Goal: Transaction & Acquisition: Purchase product/service

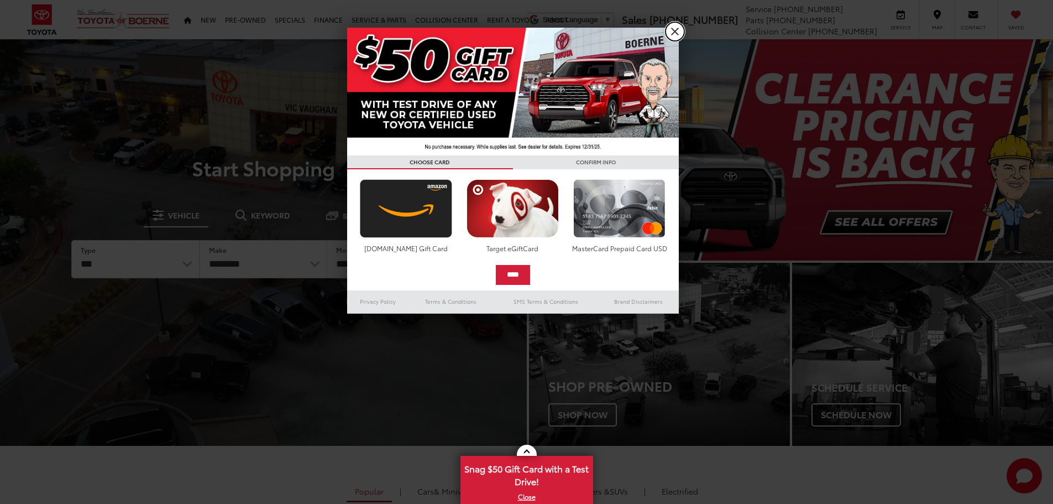
click at [669, 34] on link "X" at bounding box center [675, 31] width 19 height 19
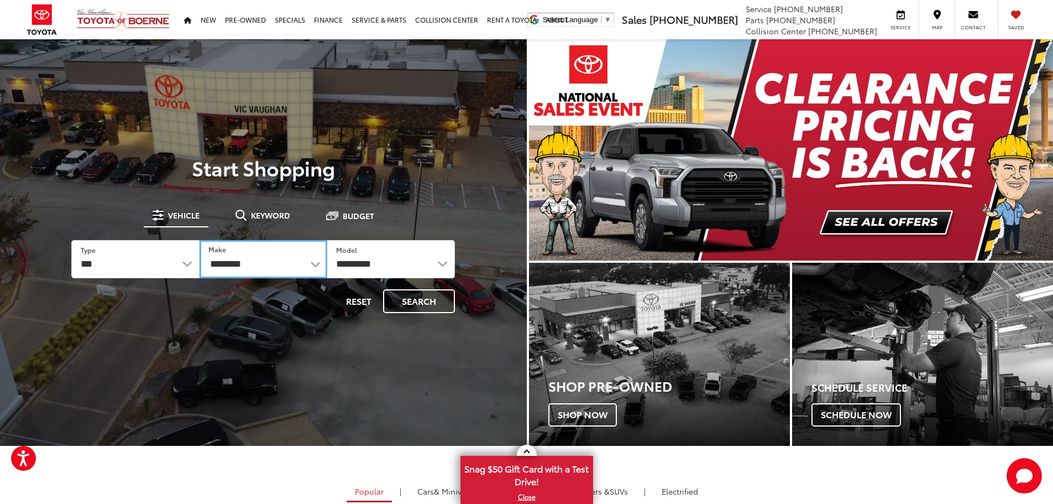
click at [265, 259] on select "**********" at bounding box center [264, 259] width 128 height 38
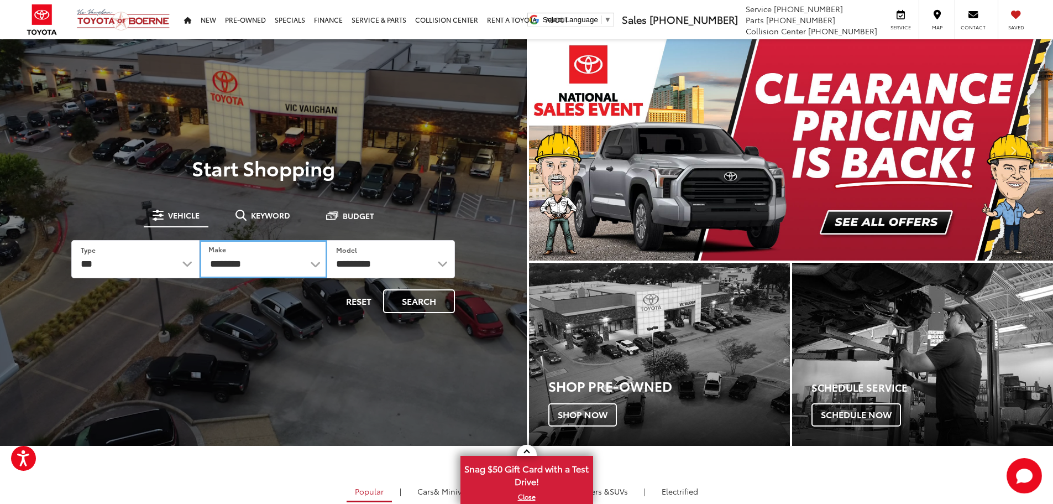
click at [305, 262] on select "**********" at bounding box center [264, 259] width 128 height 38
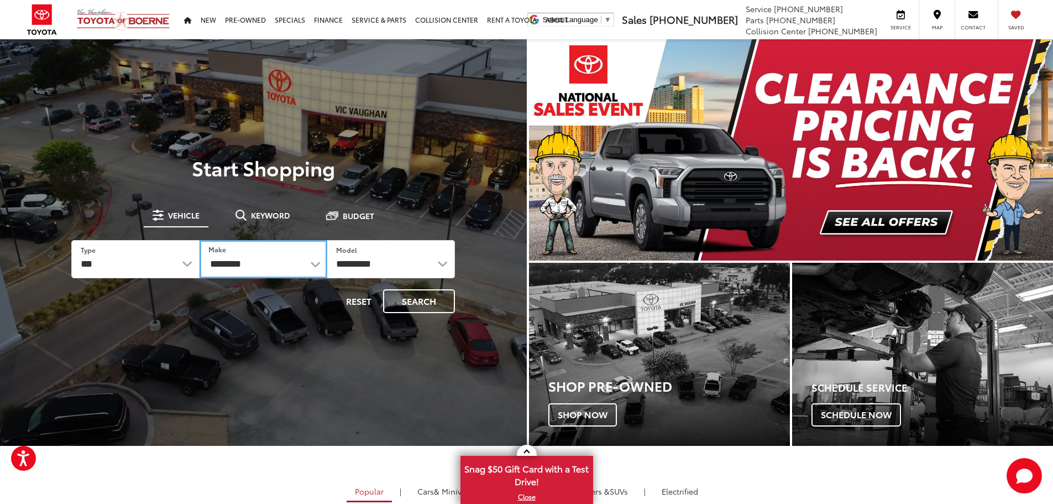
click at [315, 264] on select "**********" at bounding box center [264, 259] width 128 height 38
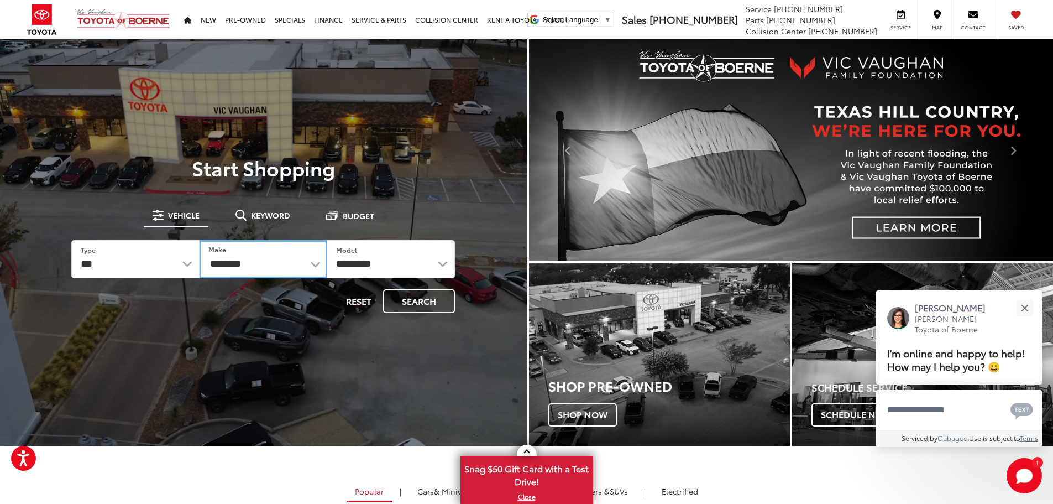
click at [313, 265] on select "**********" at bounding box center [264, 259] width 128 height 38
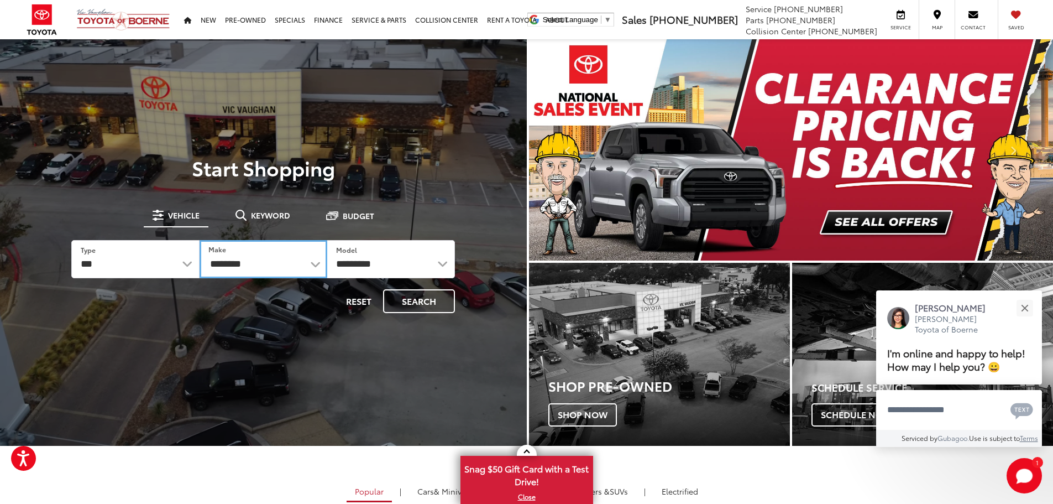
select select "******"
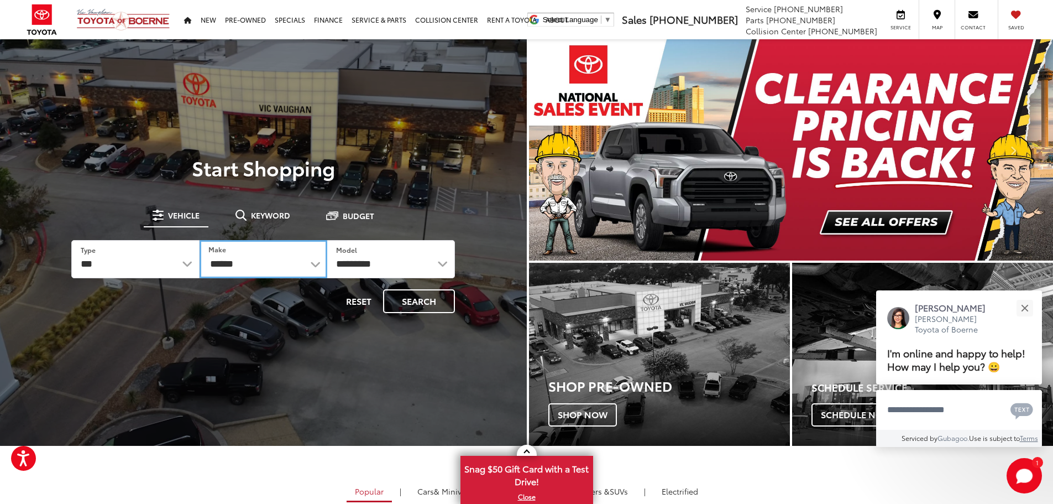
click at [200, 240] on select "**********" at bounding box center [264, 259] width 128 height 38
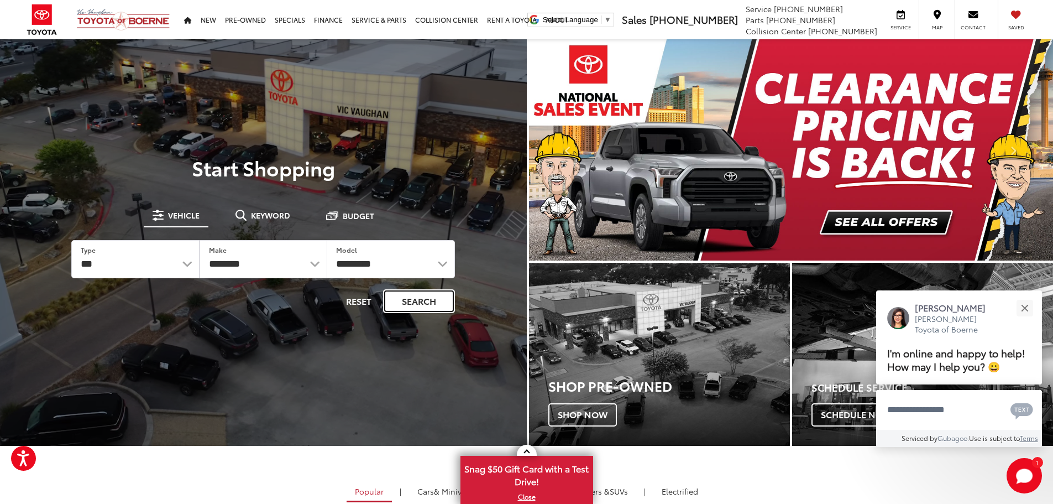
click at [398, 301] on button "Search" at bounding box center [419, 301] width 72 height 24
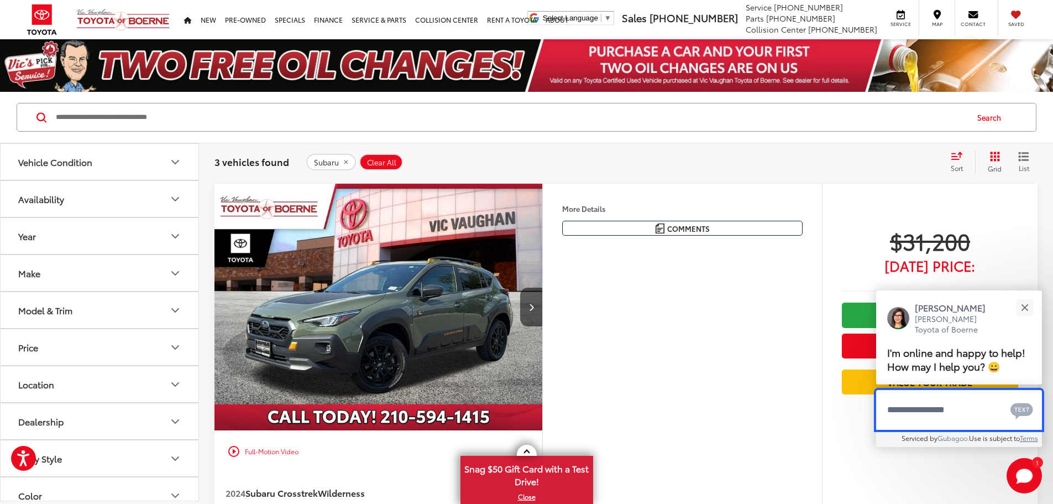
click at [916, 402] on textarea "Type your message" at bounding box center [959, 410] width 166 height 40
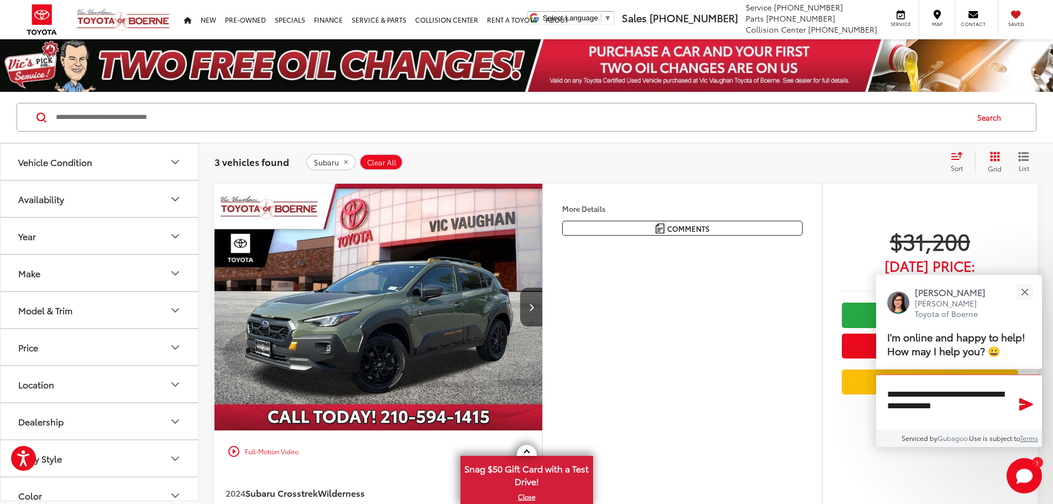
type textarea "**********"
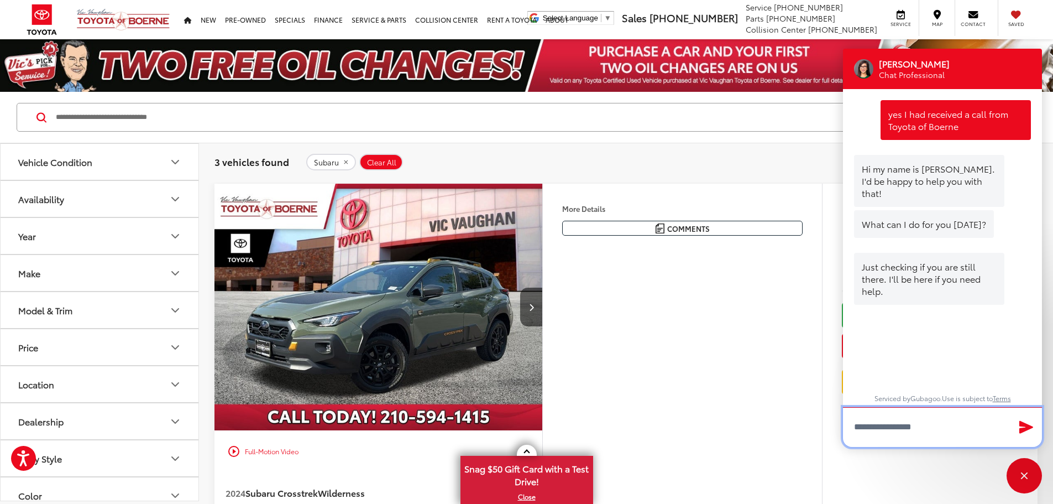
click at [943, 435] on textarea "Type your message" at bounding box center [942, 427] width 199 height 40
type textarea "***"
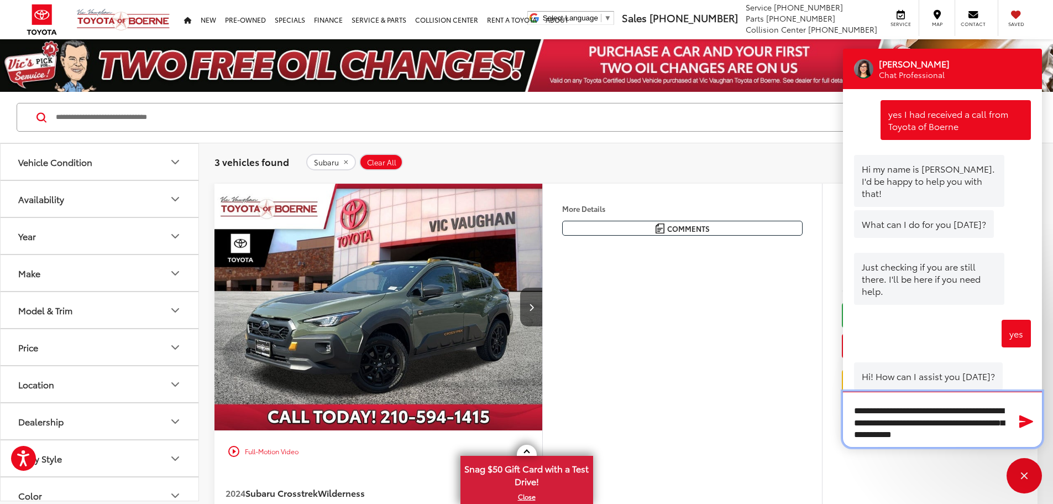
scroll to position [7, 0]
click at [902, 431] on textarea "**********" at bounding box center [942, 418] width 199 height 55
click at [901, 431] on textarea "**********" at bounding box center [942, 418] width 199 height 55
type textarea "**********"
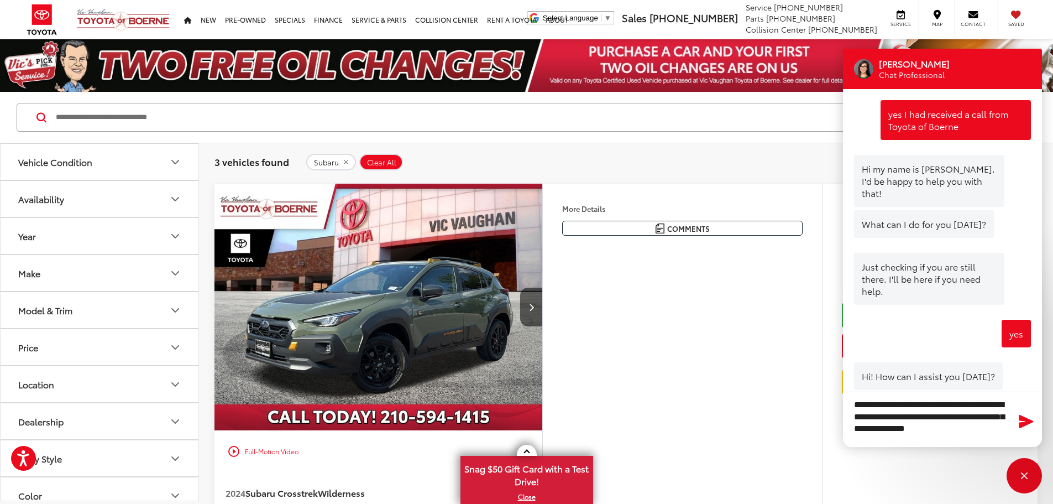
click at [1026, 427] on icon "Send Message" at bounding box center [1027, 421] width 18 height 16
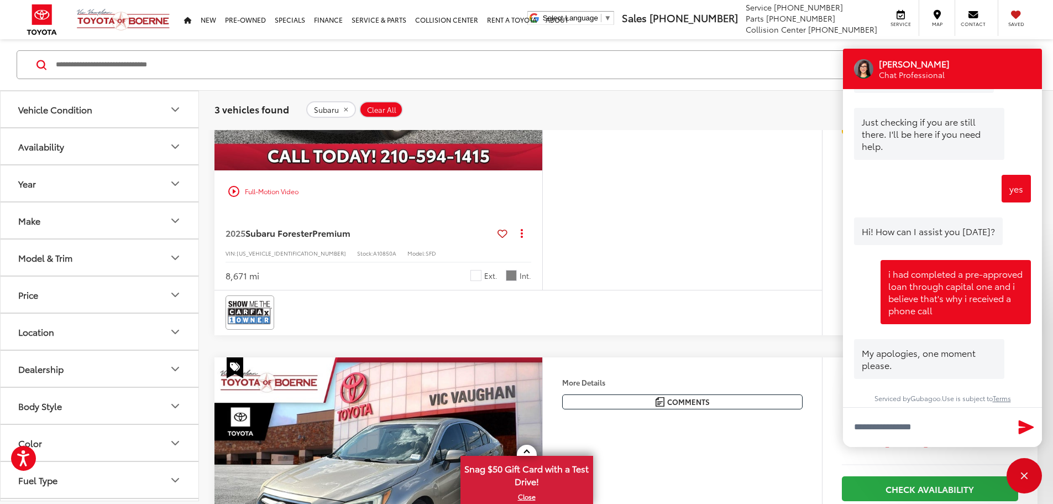
scroll to position [582, 0]
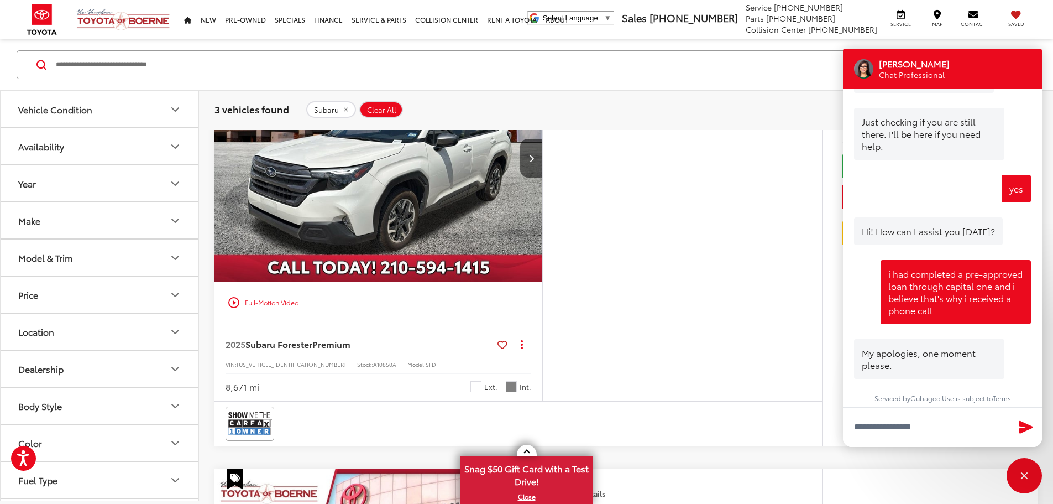
click at [114, 112] on button "Vehicle Condition" at bounding box center [100, 109] width 199 height 36
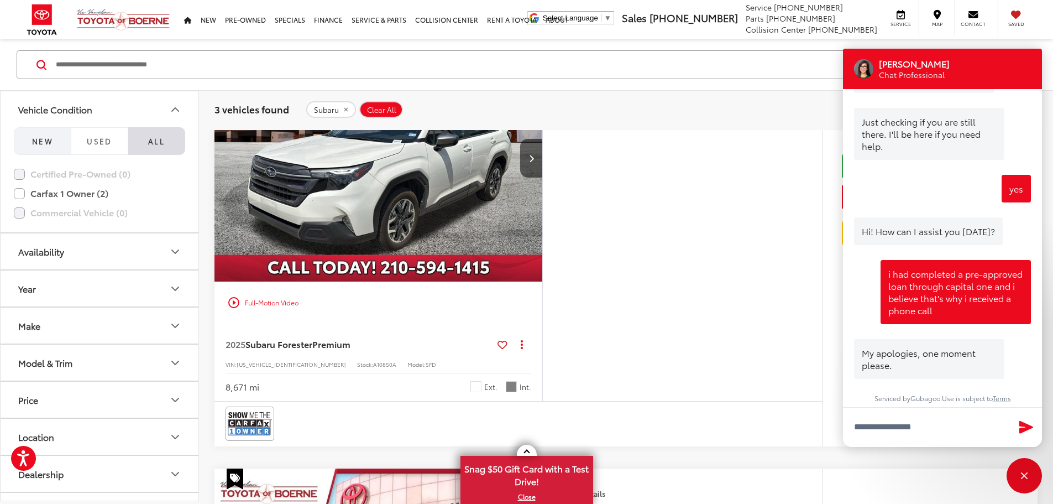
click at [45, 134] on button "NEW" at bounding box center [42, 141] width 57 height 28
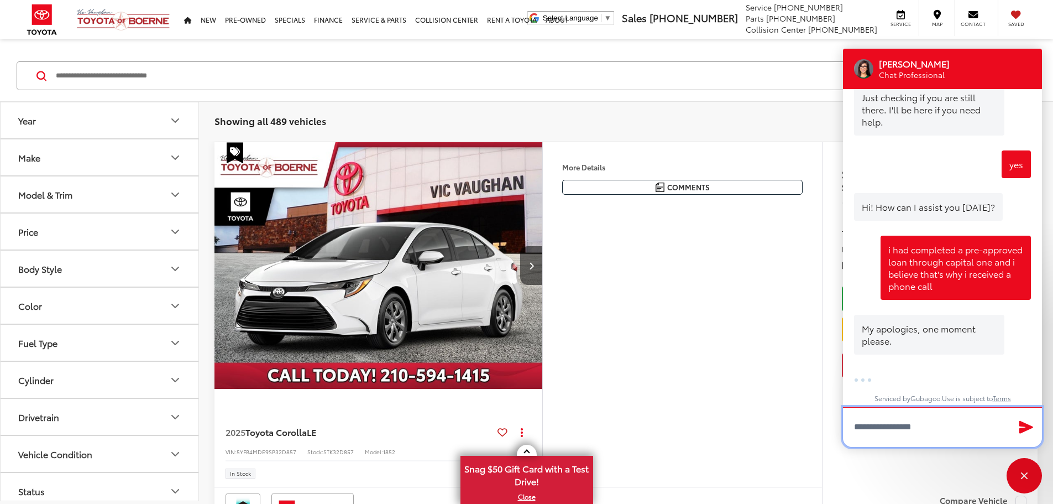
scroll to position [110, 0]
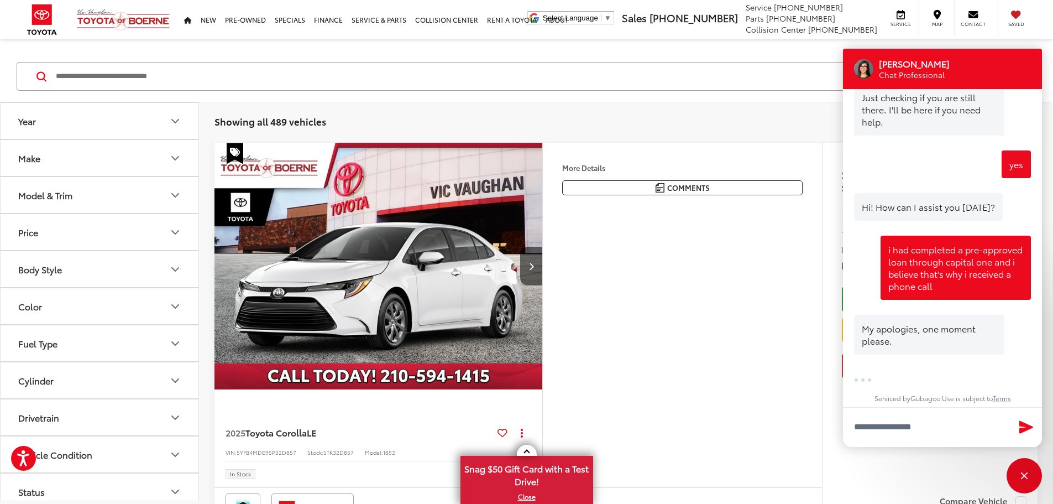
click at [111, 163] on button "Make" at bounding box center [100, 158] width 199 height 36
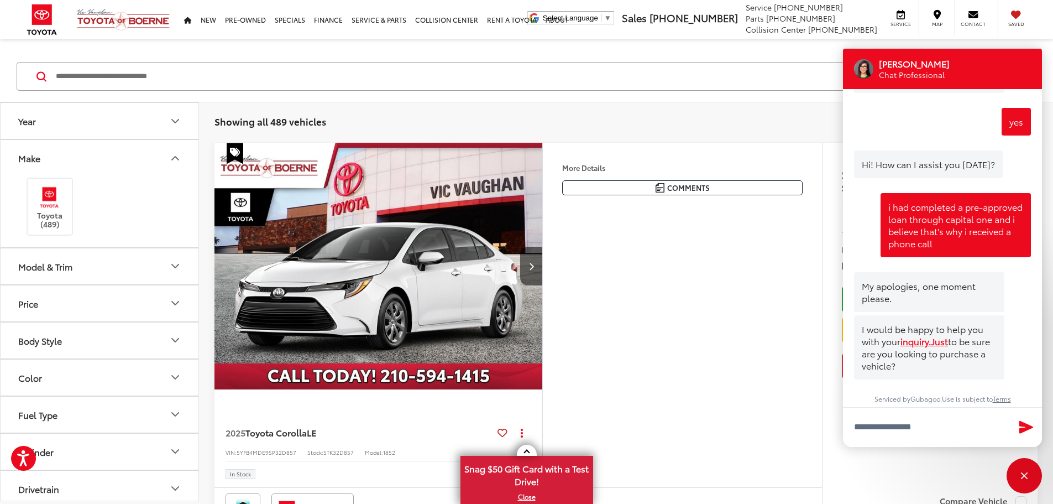
scroll to position [212, 0]
click at [128, 263] on button "Model & Trim" at bounding box center [100, 266] width 199 height 36
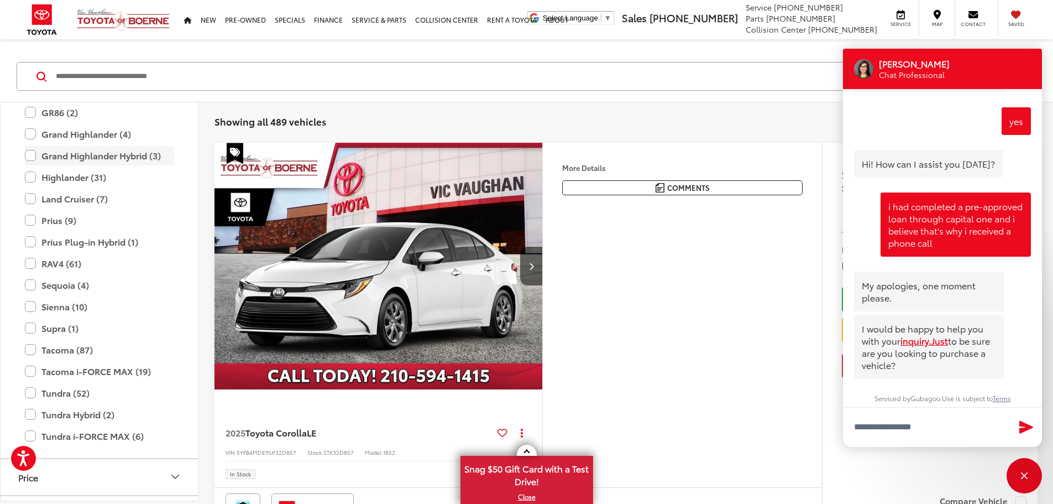
scroll to position [325, 0]
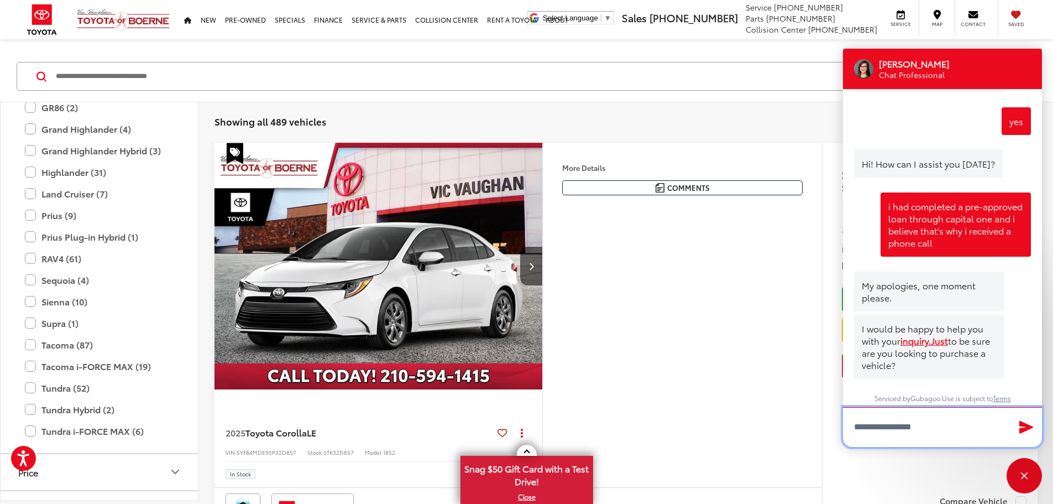
click at [941, 431] on textarea "Type your message" at bounding box center [942, 427] width 199 height 40
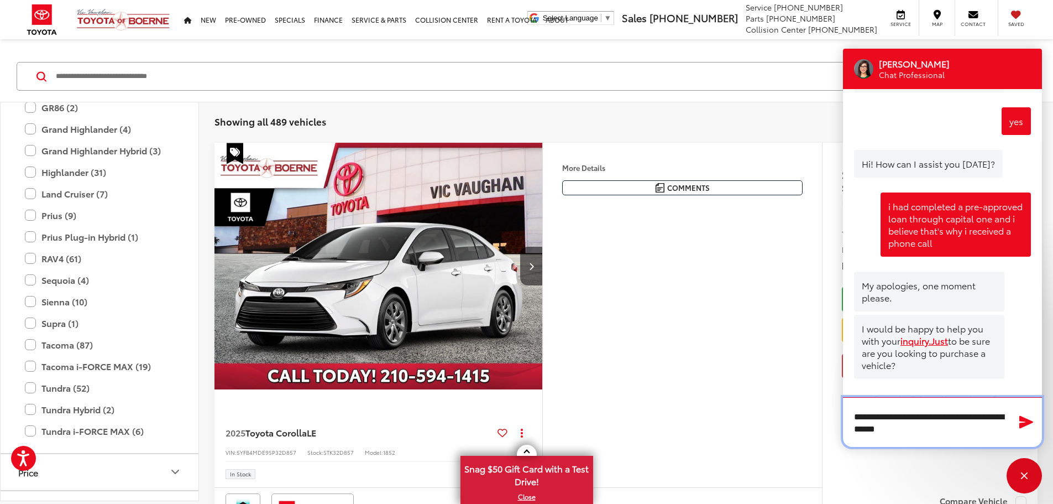
type textarea "**********"
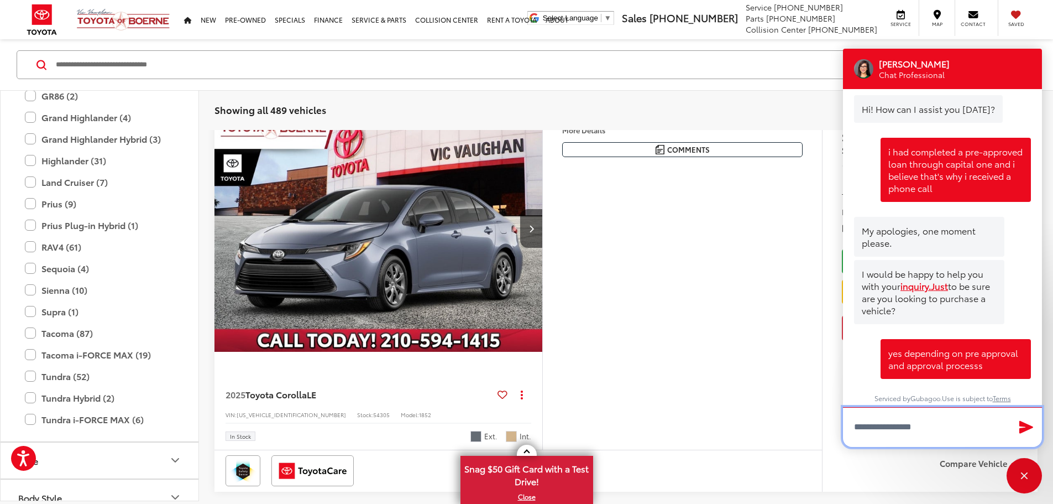
scroll to position [884, 0]
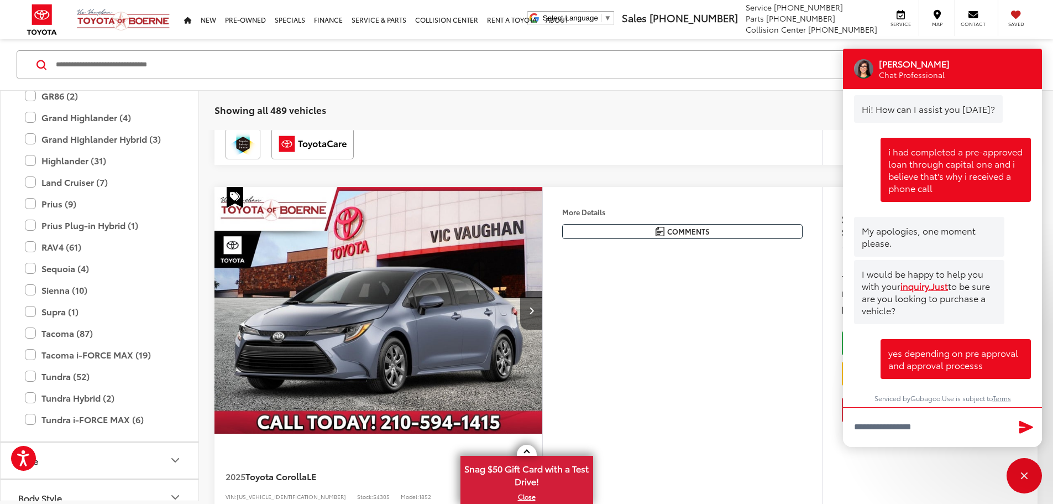
click at [208, 65] on input "Search by Make, Model, or Keyword" at bounding box center [511, 64] width 912 height 27
click at [207, 57] on input "Search by Make, Model, or Keyword" at bounding box center [511, 64] width 912 height 27
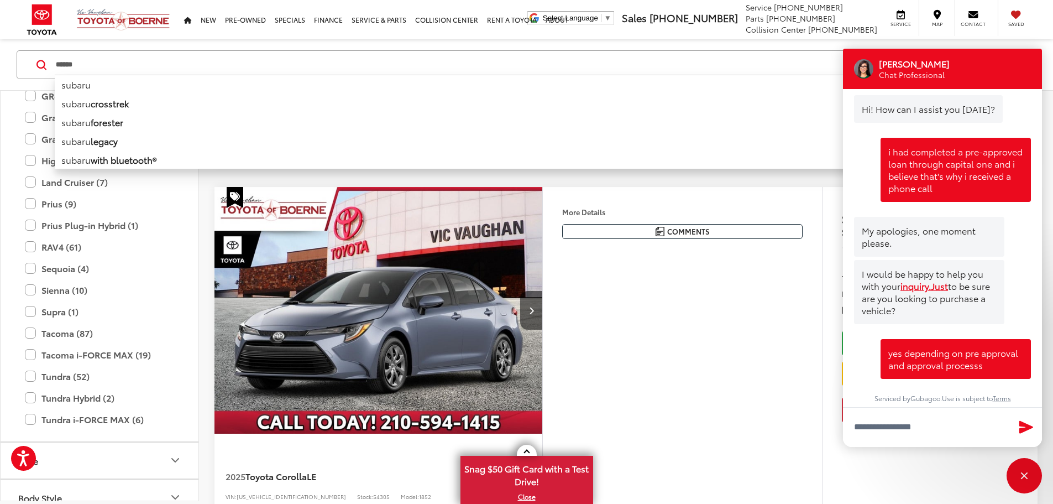
type input "******"
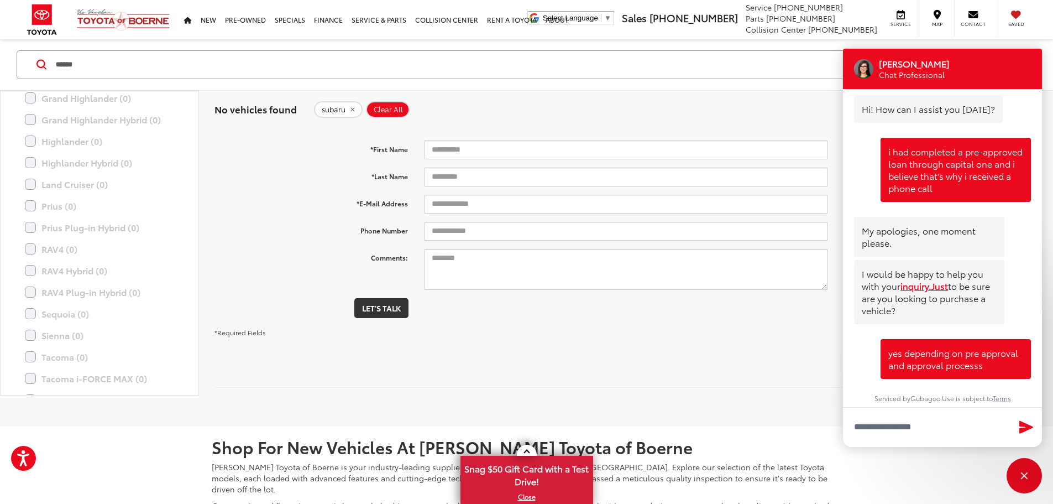
scroll to position [17, 0]
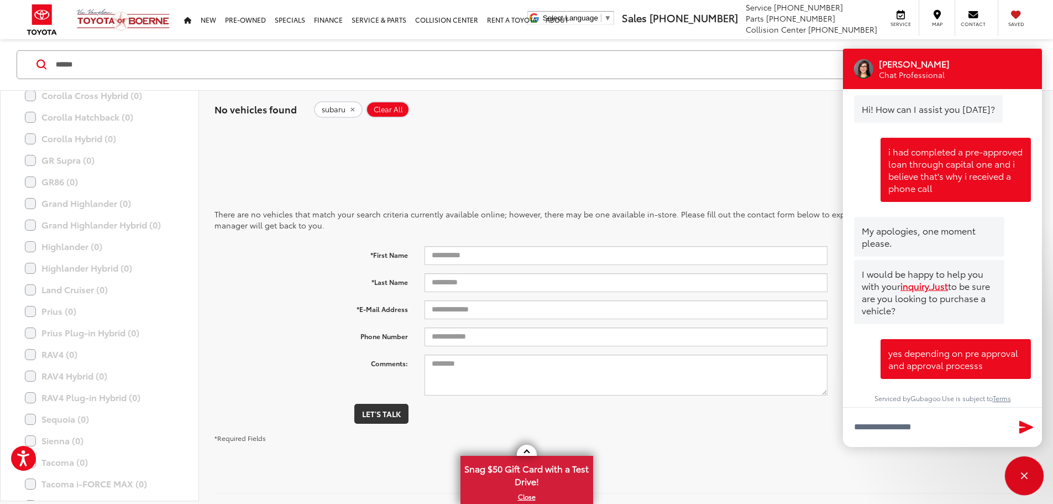
click at [1037, 478] on div "Close" at bounding box center [1024, 475] width 35 height 35
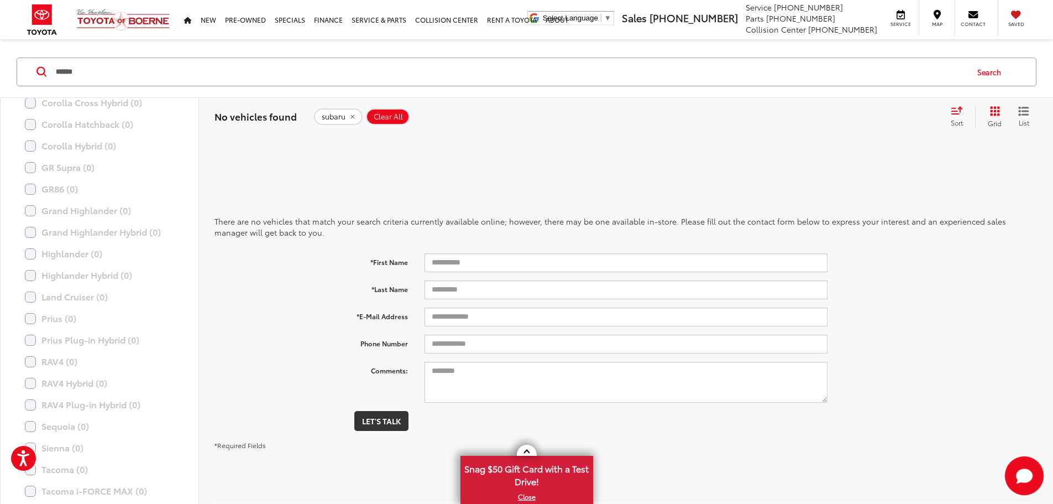
scroll to position [0, 0]
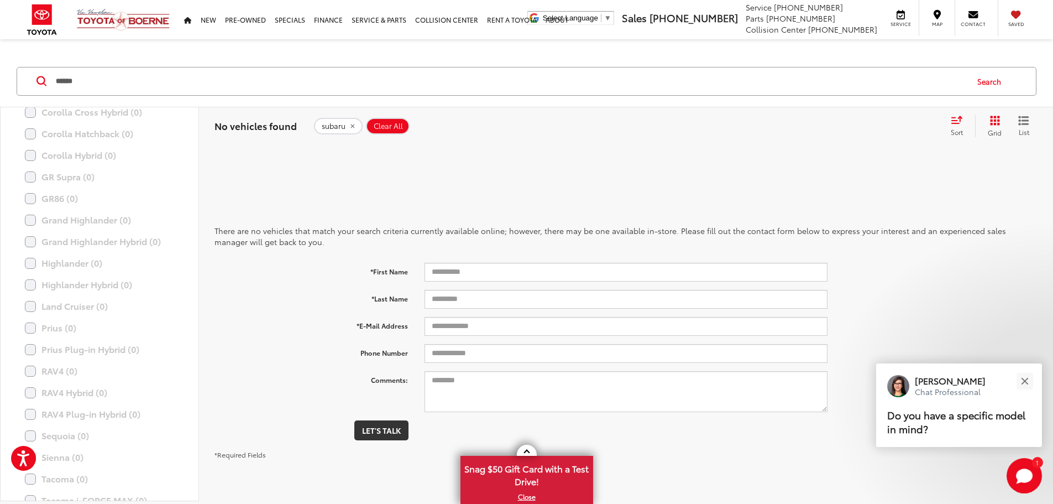
click at [353, 126] on icon "remove subaru" at bounding box center [352, 126] width 7 height 7
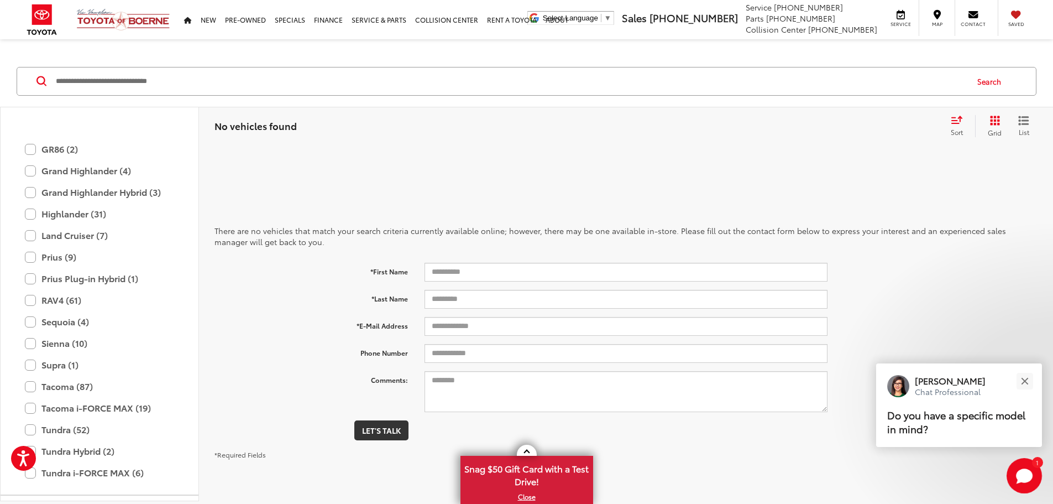
scroll to position [325, 0]
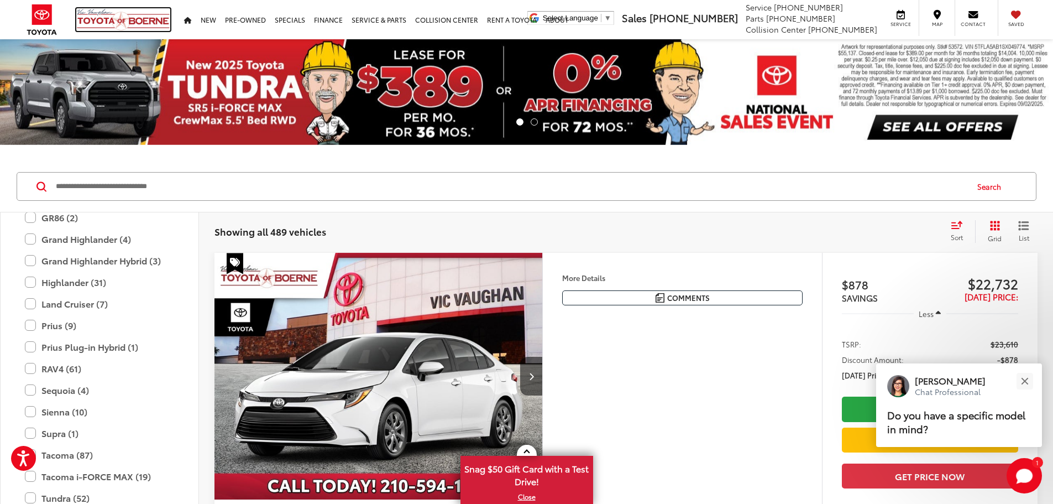
click at [96, 14] on img at bounding box center [123, 19] width 94 height 23
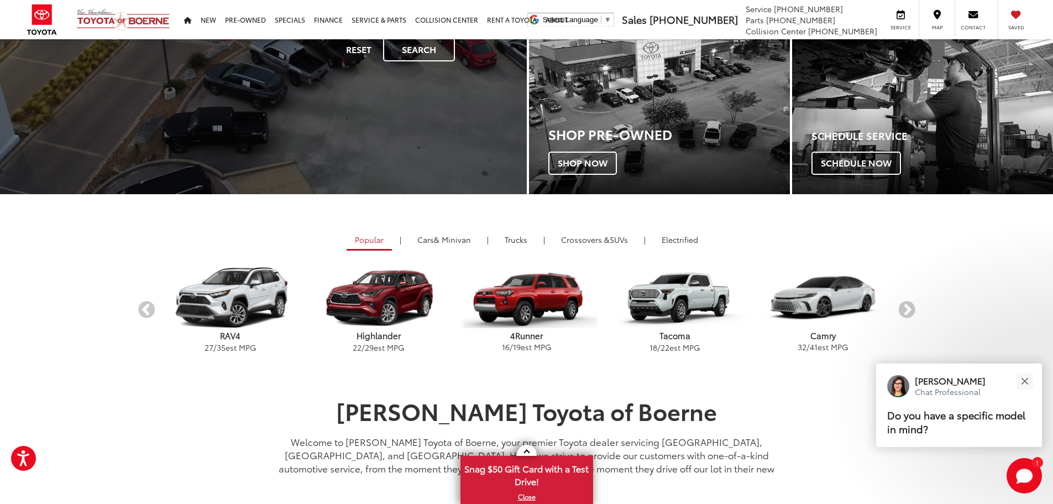
scroll to position [332, 0]
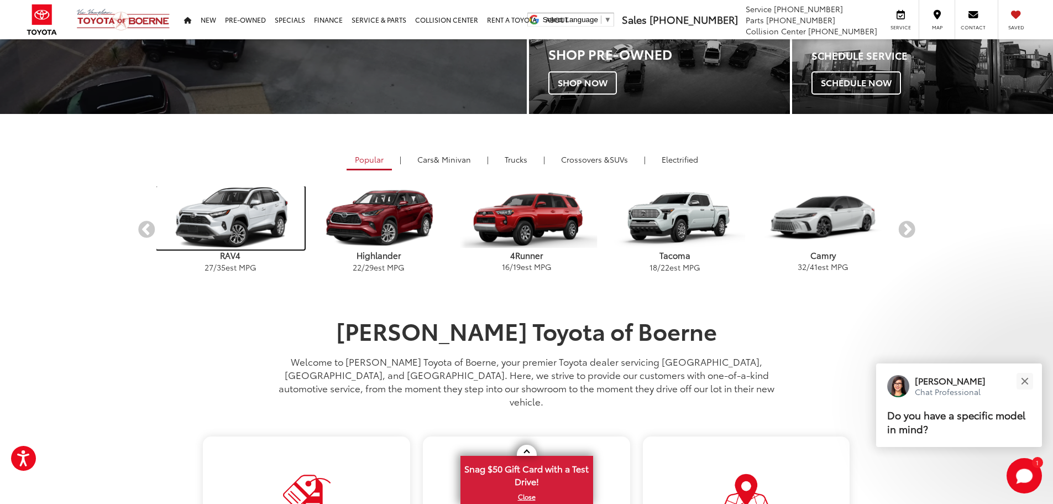
click at [231, 227] on img "carousel" at bounding box center [230, 217] width 148 height 63
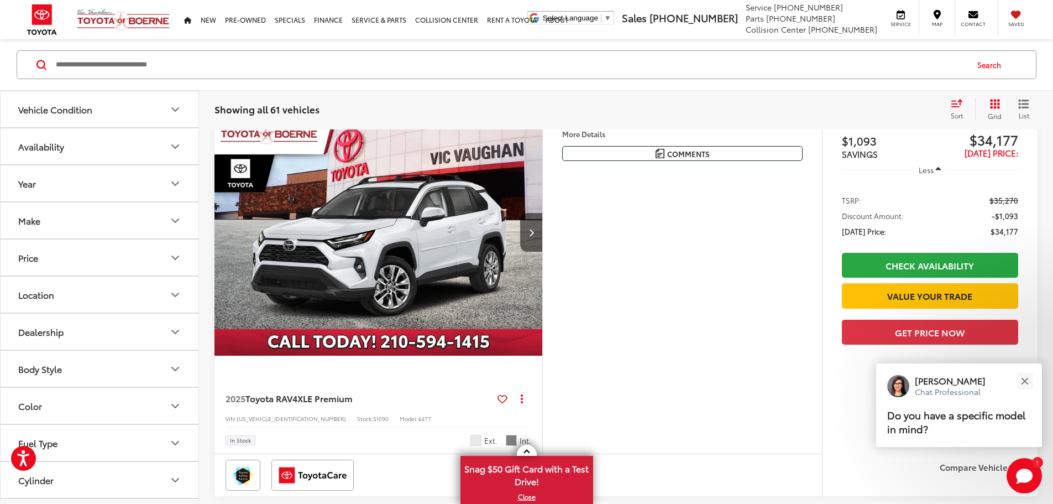
scroll to position [165, 0]
click at [542, 252] on button "Next image" at bounding box center [531, 232] width 22 height 39
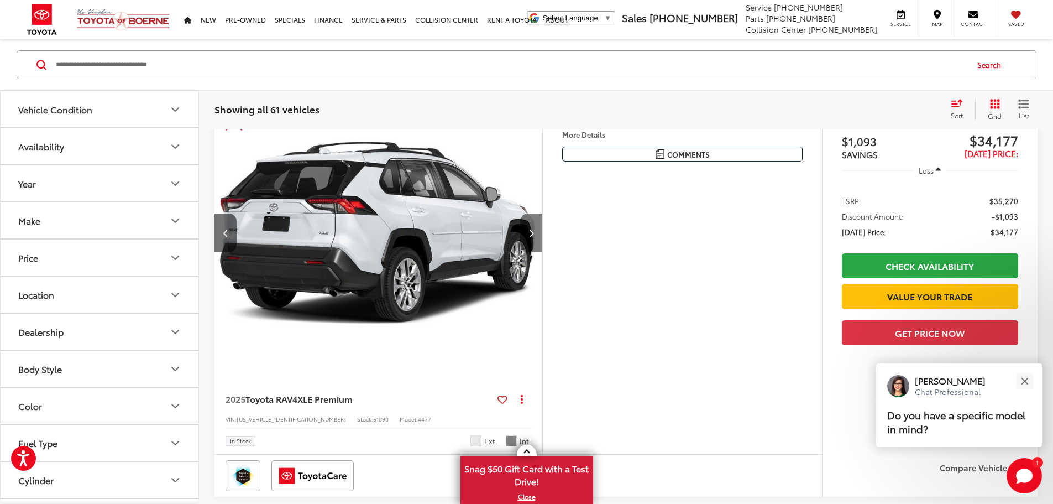
click at [542, 252] on button "Next image" at bounding box center [531, 232] width 22 height 39
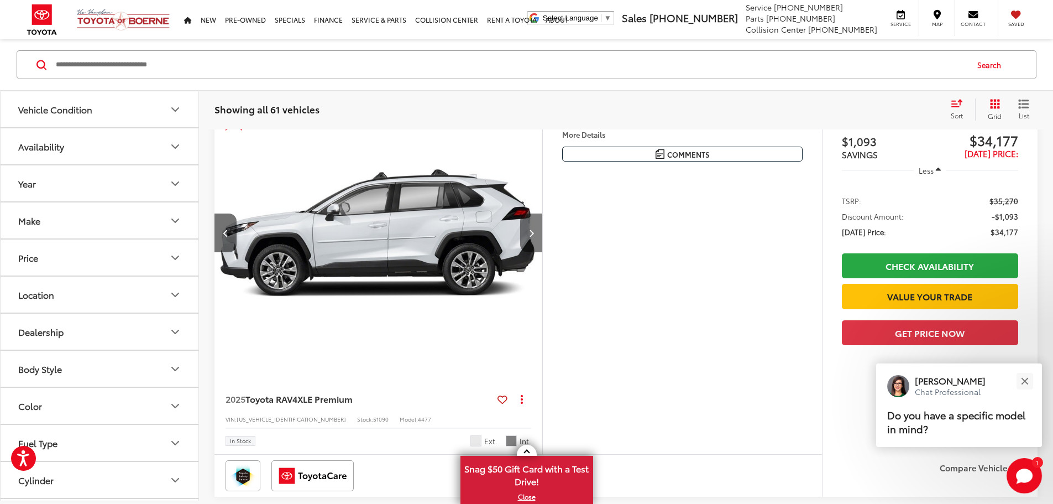
click at [542, 252] on button "Next image" at bounding box center [531, 232] width 22 height 39
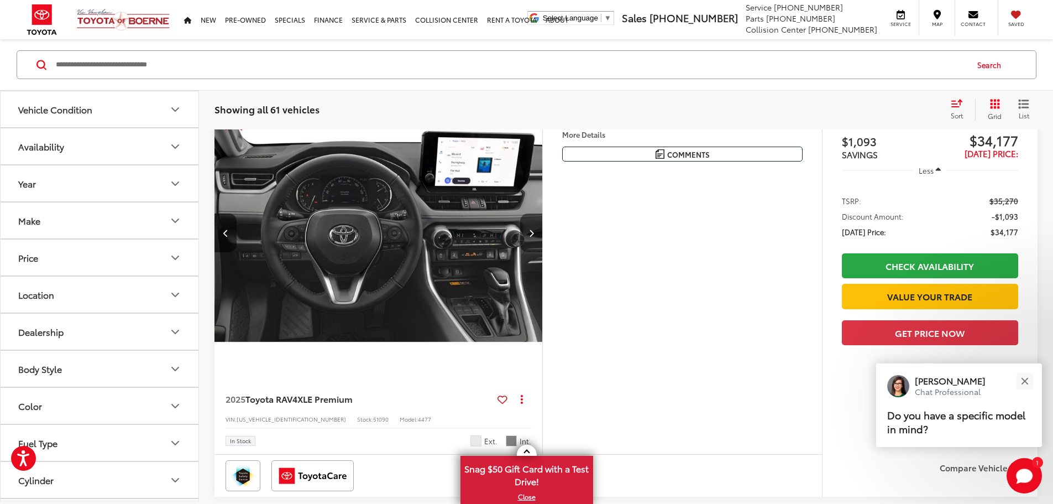
click at [542, 252] on button "Next image" at bounding box center [531, 232] width 22 height 39
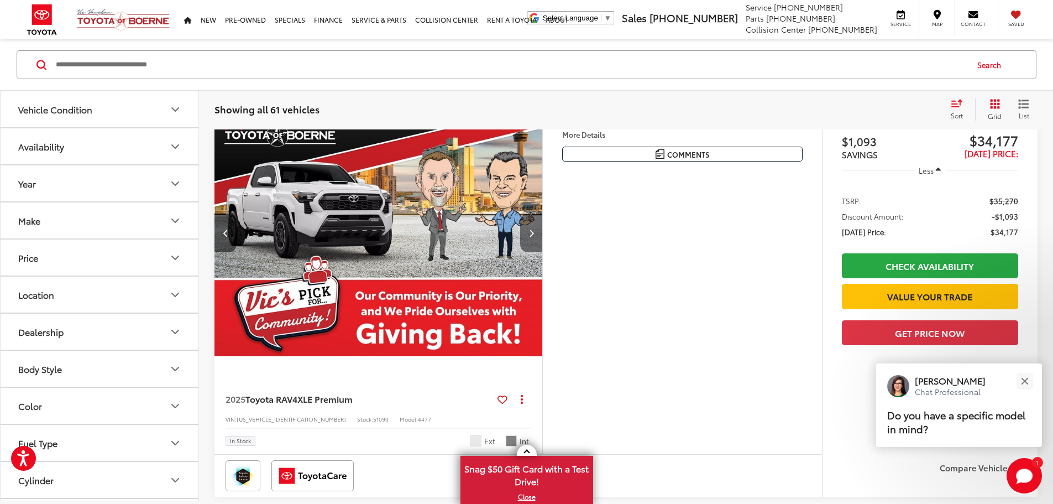
click at [542, 252] on button "Next image" at bounding box center [531, 232] width 22 height 39
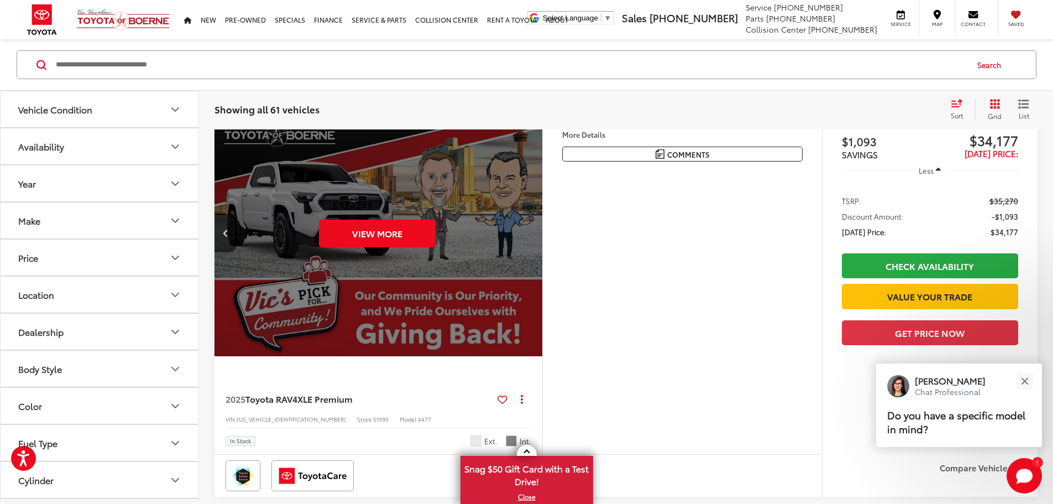
scroll to position [0, 2097]
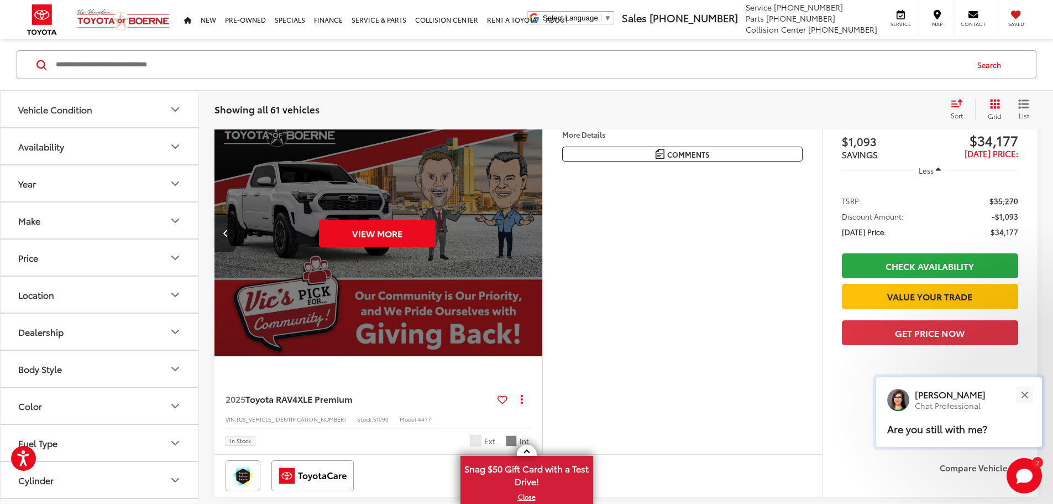
click at [966, 417] on div "Are you still with me?" at bounding box center [959, 429] width 166 height 36
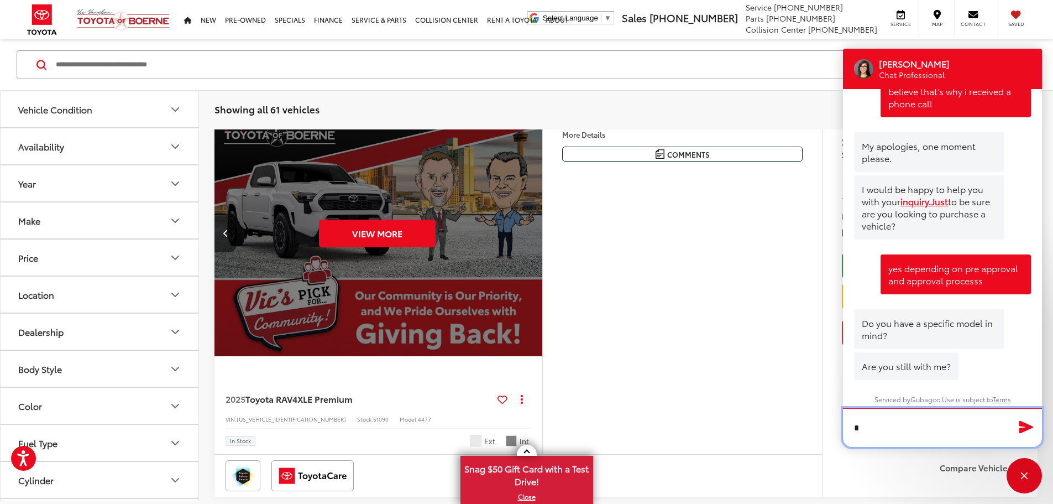
scroll to position [364, 0]
type textarea "******"
click at [1028, 430] on icon "Send Message" at bounding box center [1027, 427] width 18 height 16
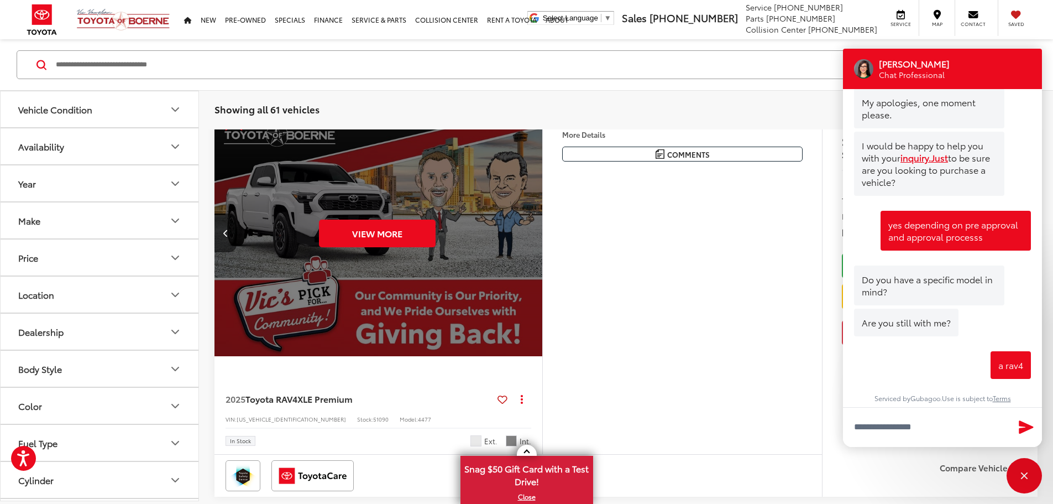
scroll to position [408, 0]
click at [71, 207] on button "Make" at bounding box center [100, 220] width 199 height 36
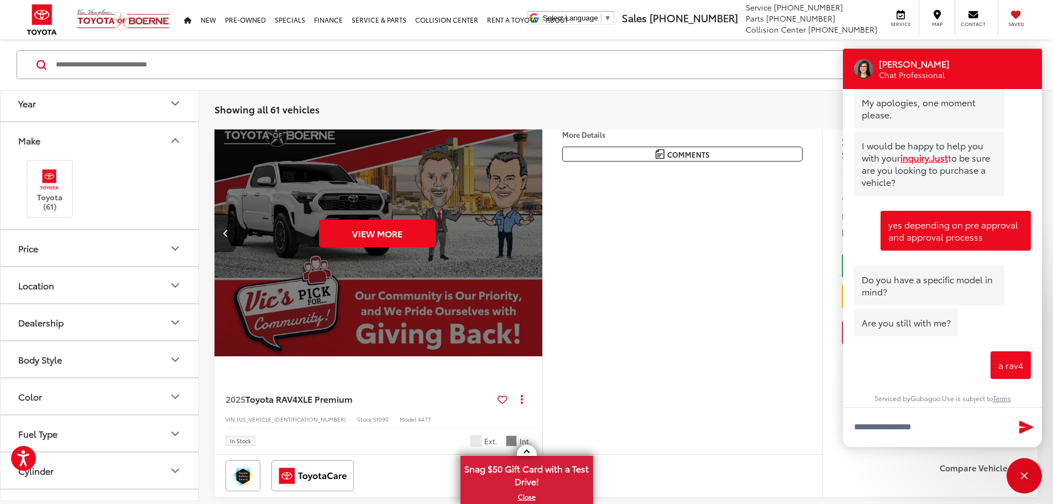
scroll to position [111, 0]
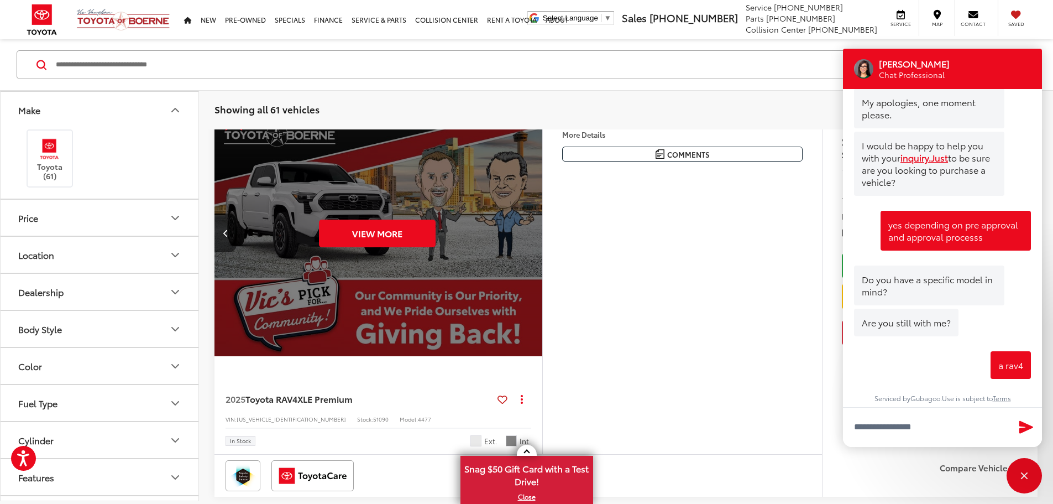
click at [104, 222] on button "Price" at bounding box center [100, 218] width 199 height 36
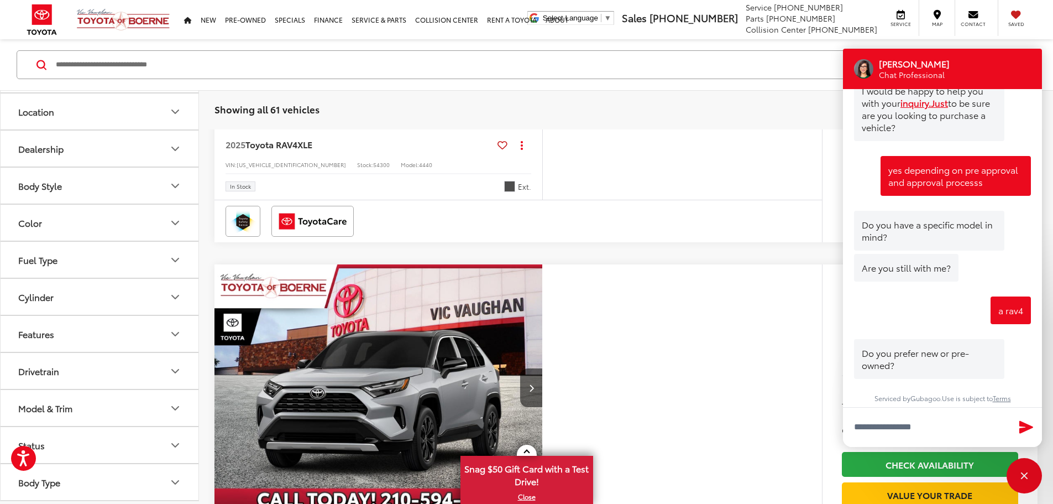
scroll to position [2544, 0]
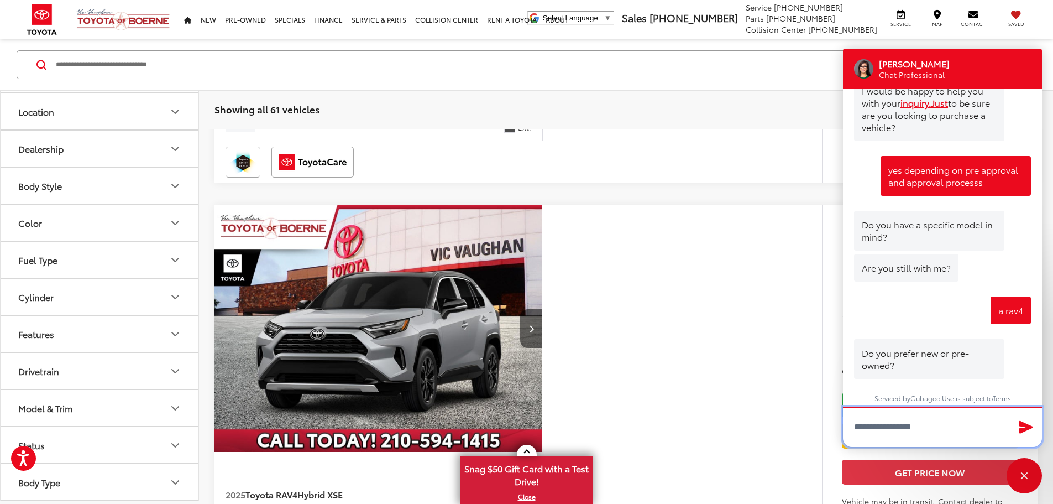
click at [853, 433] on textarea "Type your message" at bounding box center [942, 427] width 199 height 40
type textarea "**********"
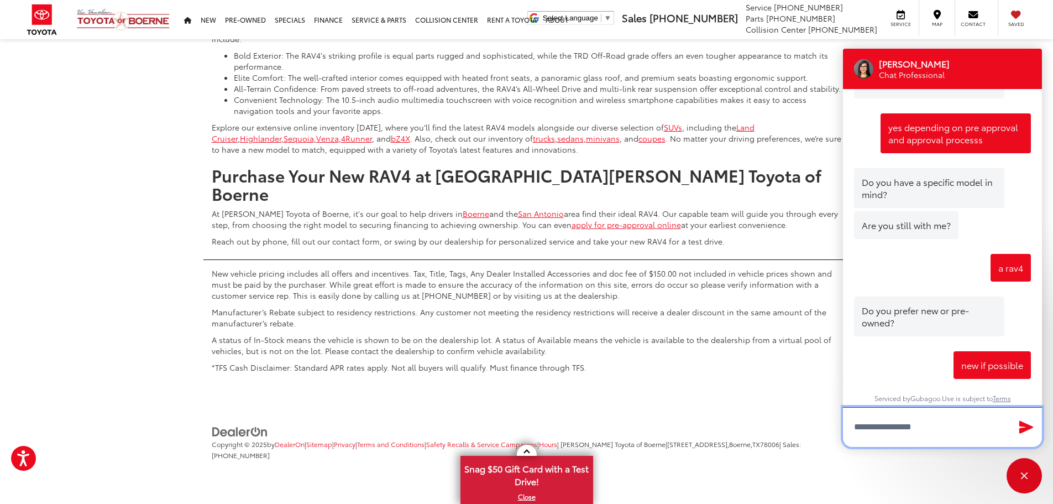
scroll to position [5640, 0]
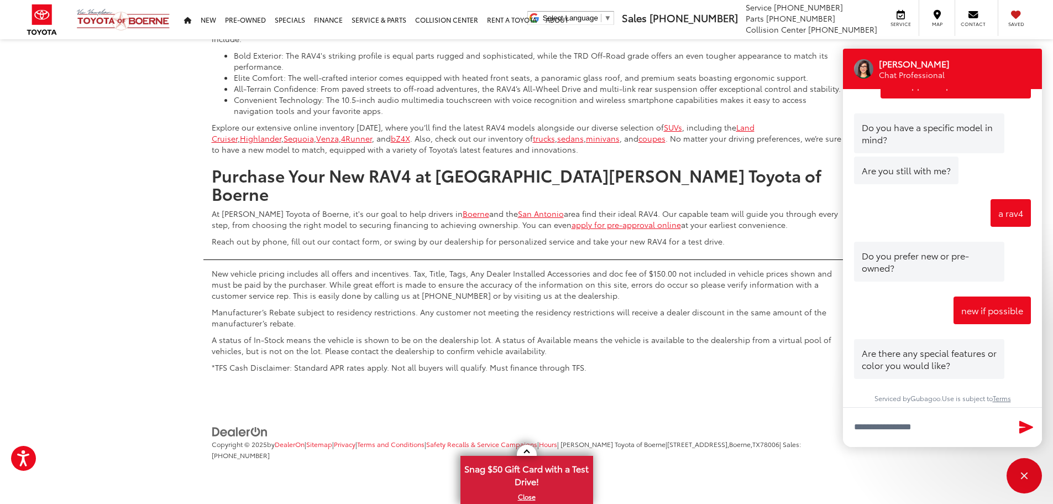
scroll to position [5729, 0]
click at [869, 427] on textarea "Type your message" at bounding box center [942, 427] width 199 height 40
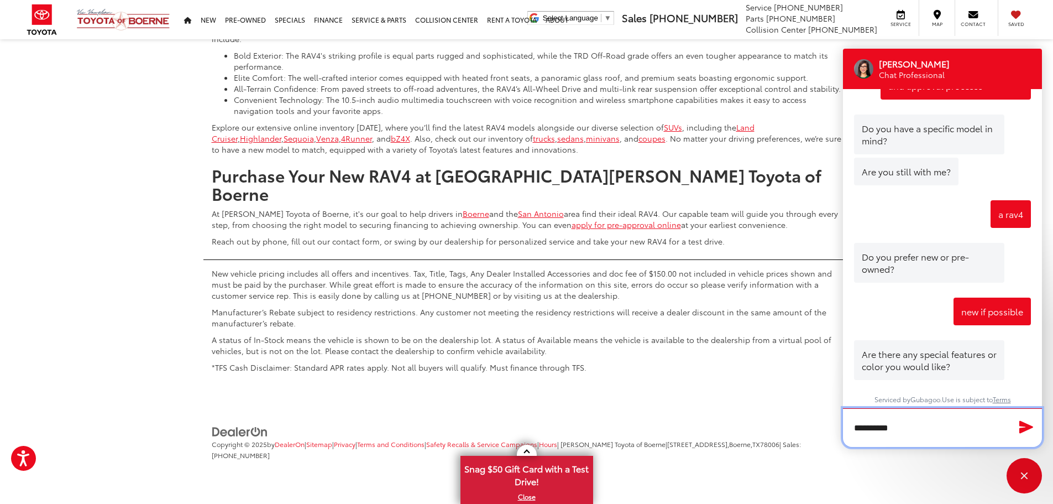
type textarea "**********"
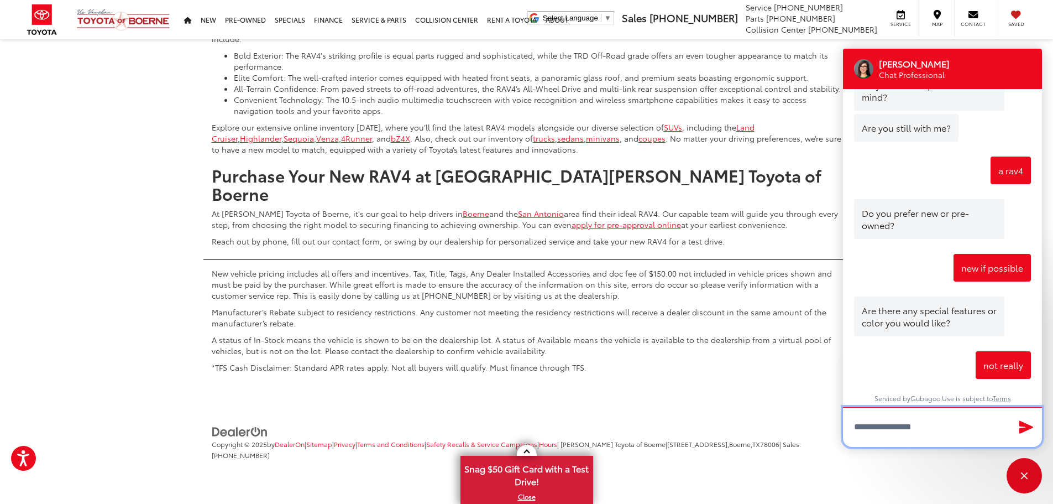
scroll to position [602, 0]
click at [1029, 477] on div "Close" at bounding box center [1024, 475] width 35 height 35
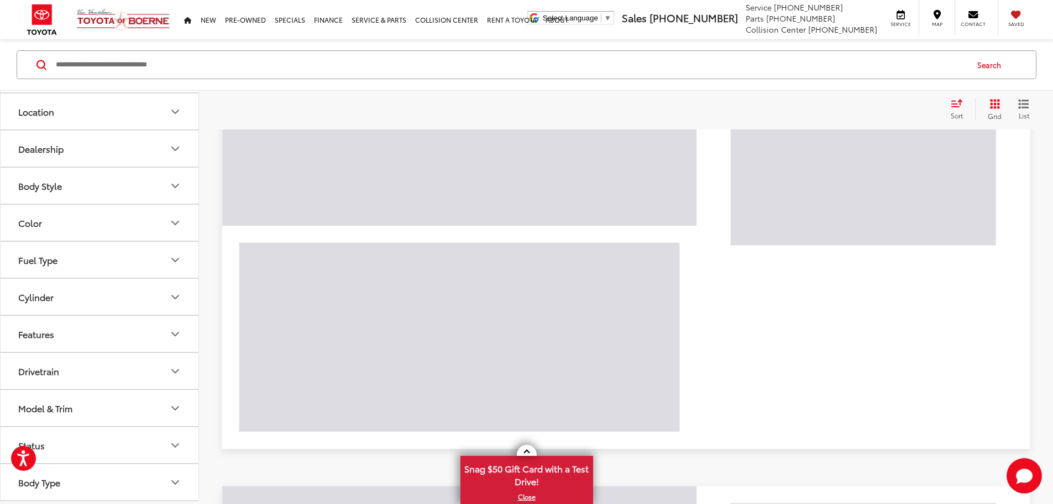
scroll to position [144, 0]
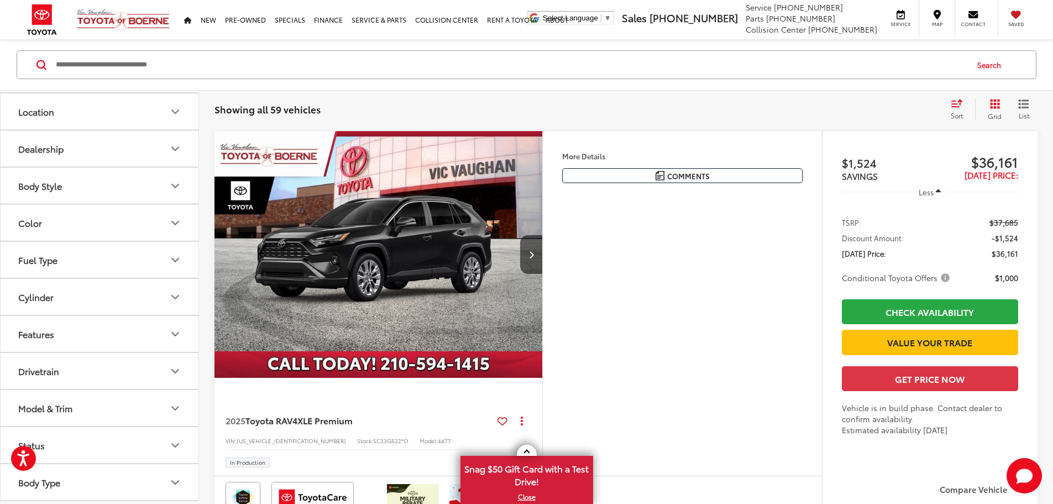
click at [84, 232] on button "Color" at bounding box center [100, 223] width 199 height 36
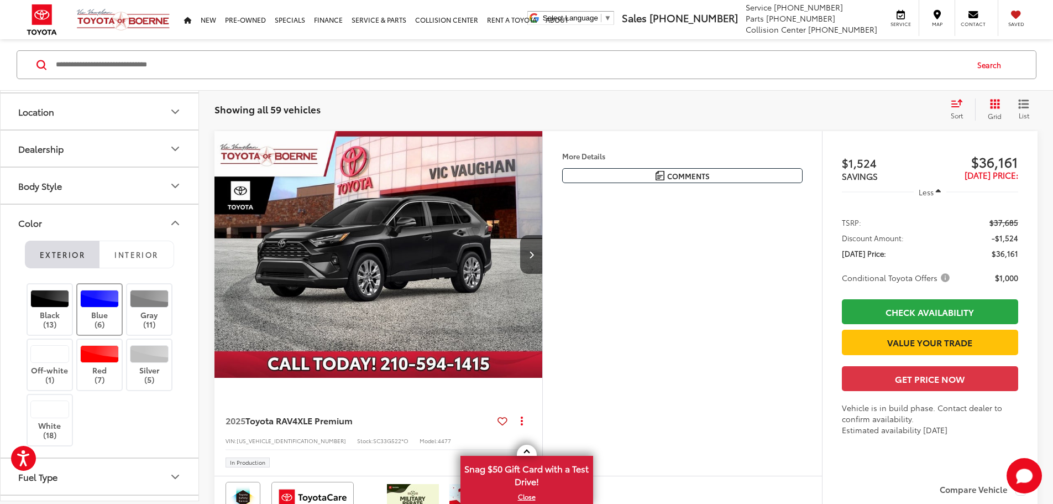
click at [101, 315] on label "Blue (6)" at bounding box center [99, 309] width 45 height 39
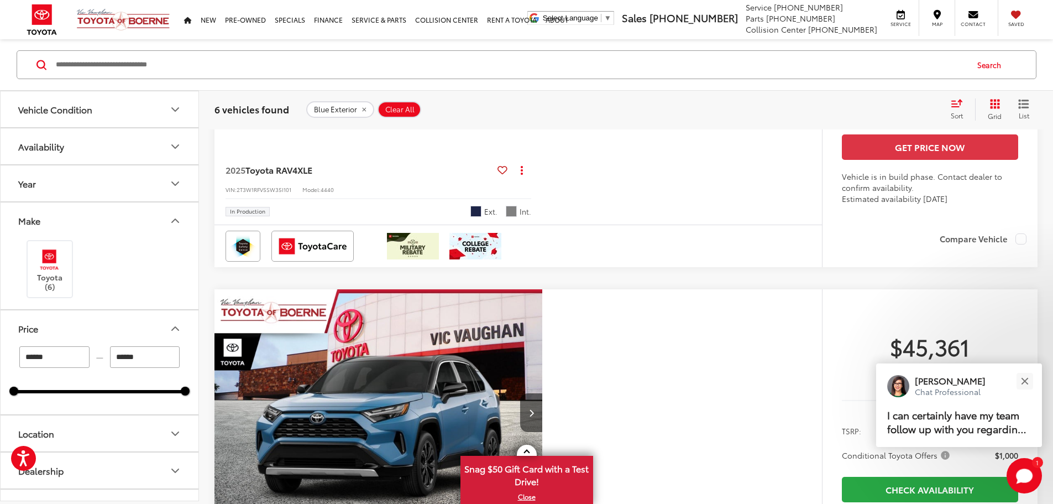
scroll to position [2024, 0]
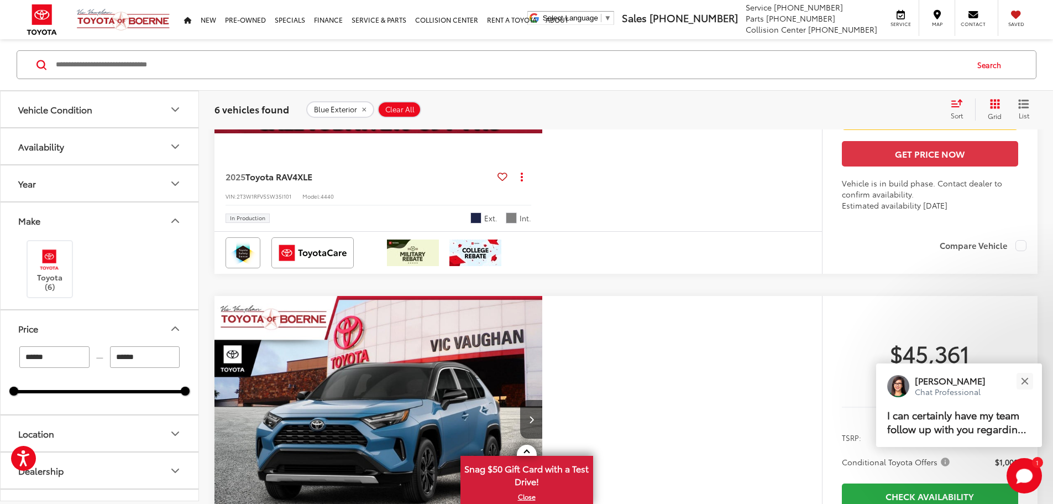
click at [161, 119] on button "Vehicle Condition" at bounding box center [100, 109] width 199 height 36
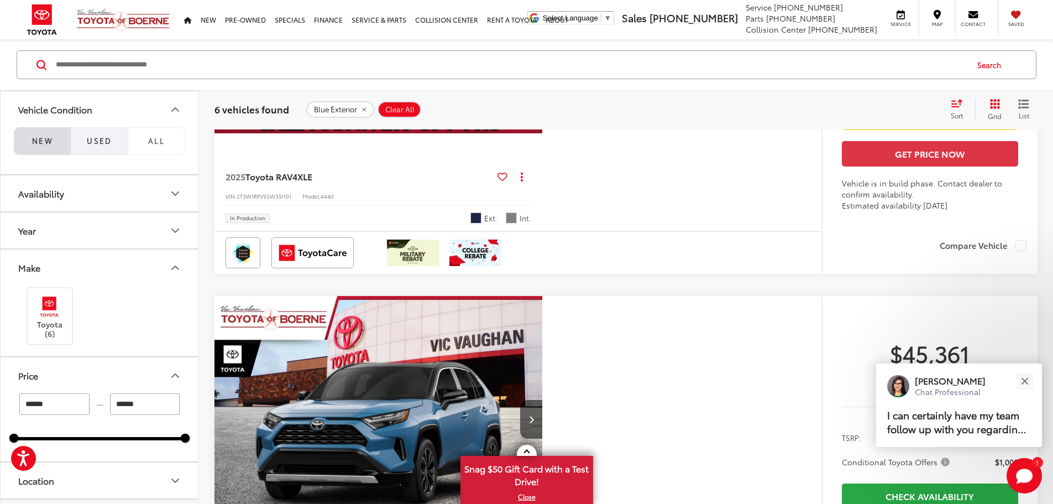
click at [81, 138] on button "Used" at bounding box center [99, 141] width 57 height 28
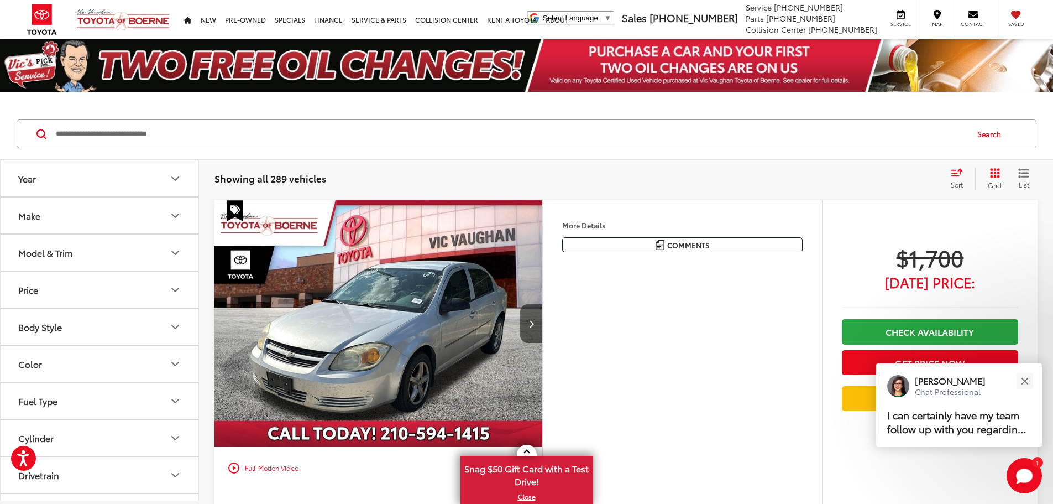
click at [51, 180] on button "Year" at bounding box center [100, 178] width 199 height 36
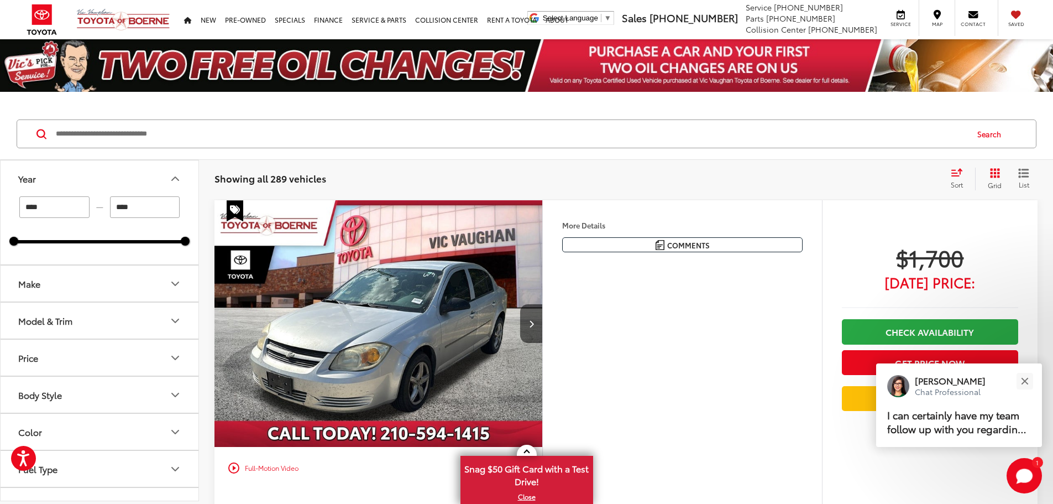
click at [81, 205] on input "****" at bounding box center [54, 207] width 70 height 22
type input "*"
type input "****"
click at [290, 142] on input "Search by Make, Model, or Keyword" at bounding box center [511, 134] width 912 height 27
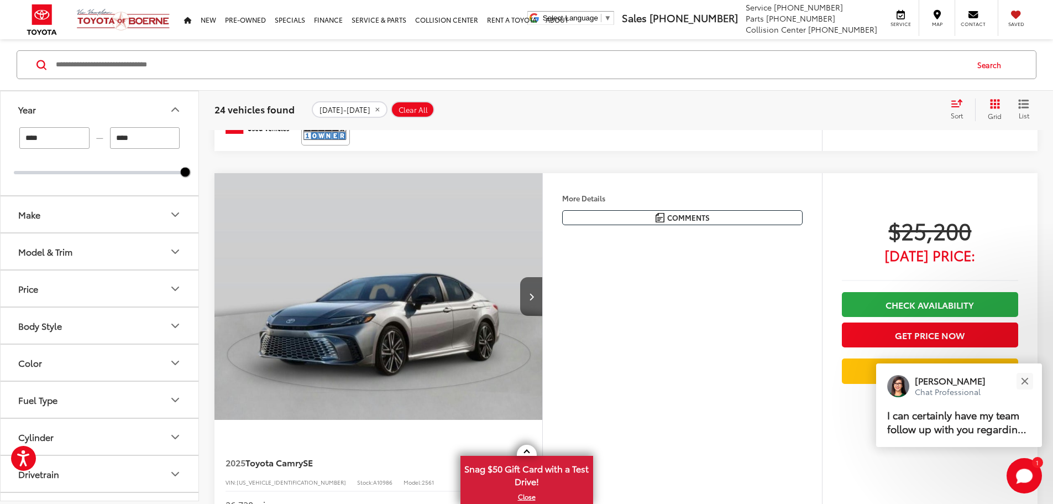
scroll to position [995, 0]
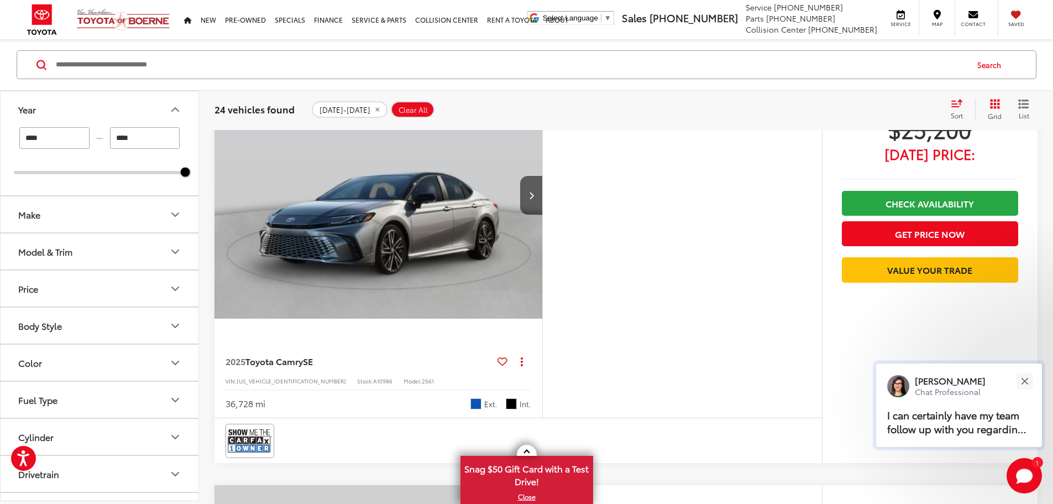
click at [983, 398] on div "I can certainly have my team follow up with you regarding to purchase a new Toy…" at bounding box center [959, 423] width 166 height 50
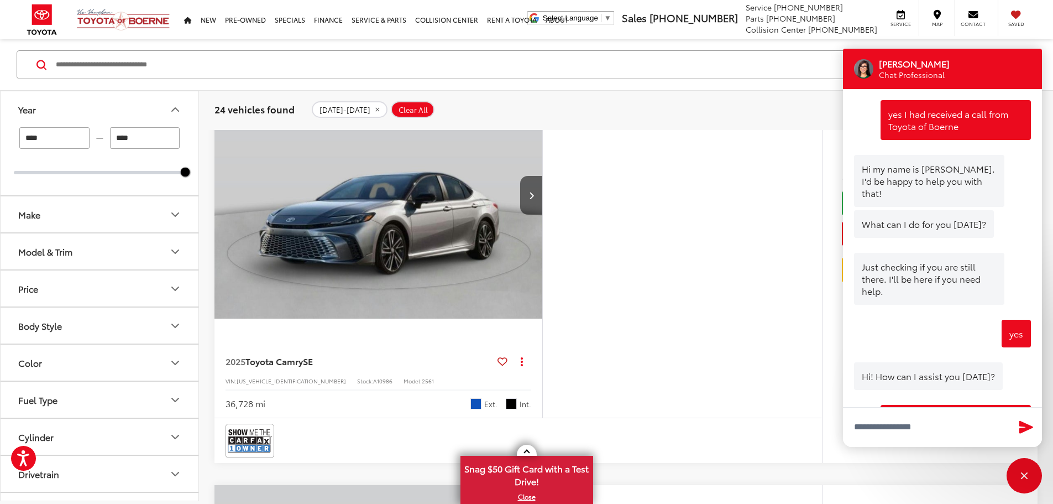
scroll to position [693, 0]
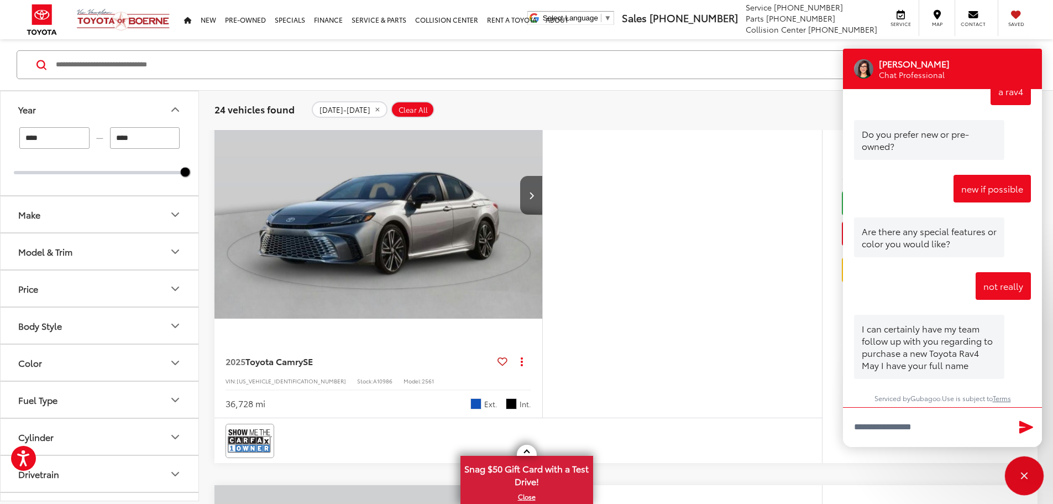
click at [1025, 466] on div "Close" at bounding box center [1024, 475] width 35 height 35
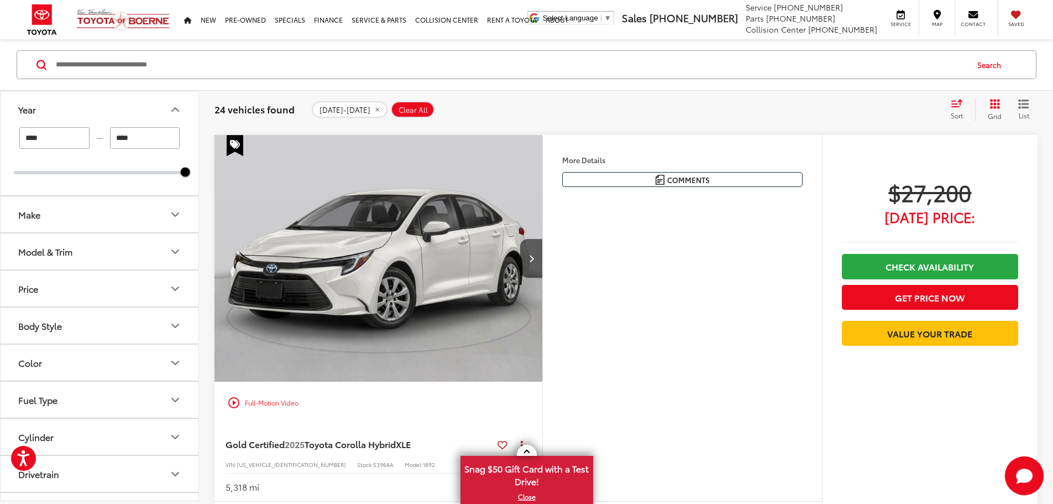
scroll to position [1880, 0]
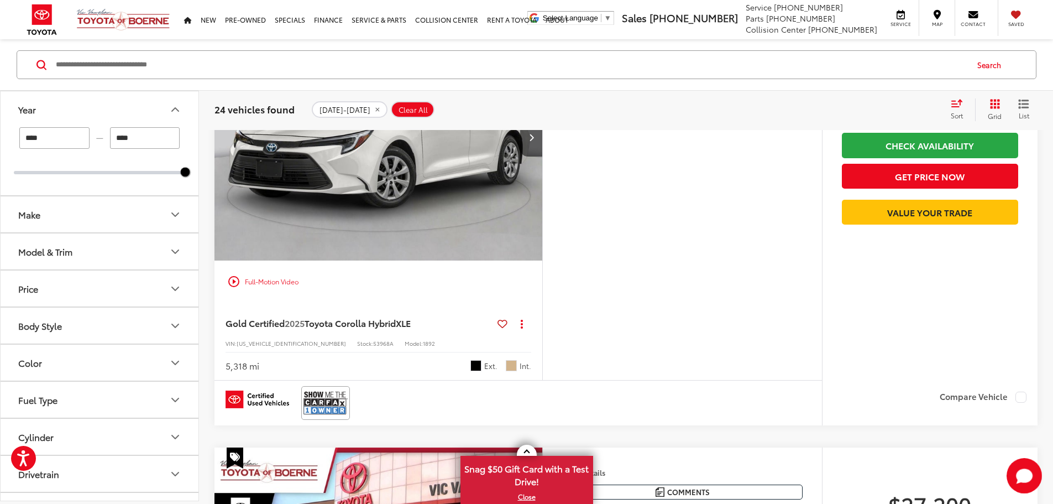
click at [107, 240] on button "Model & Trim" at bounding box center [100, 251] width 199 height 36
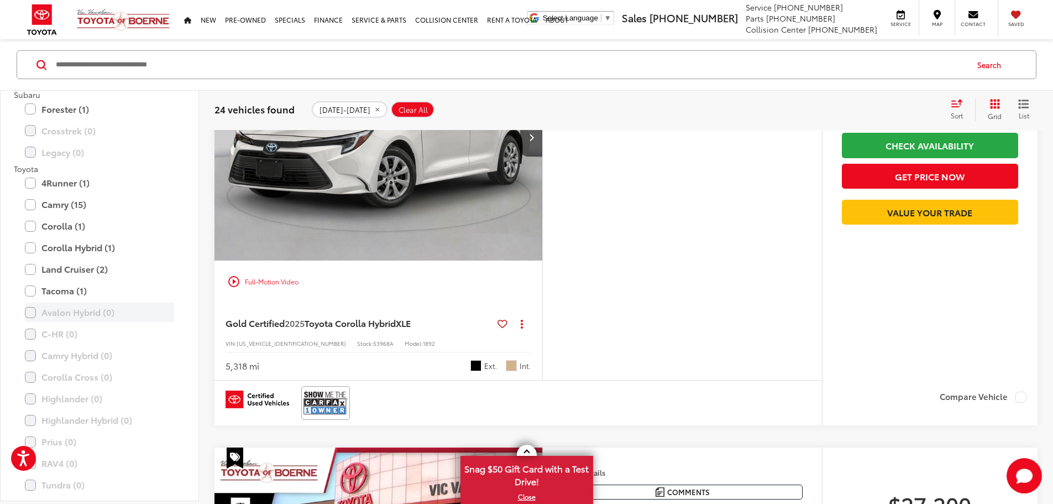
scroll to position [221, 0]
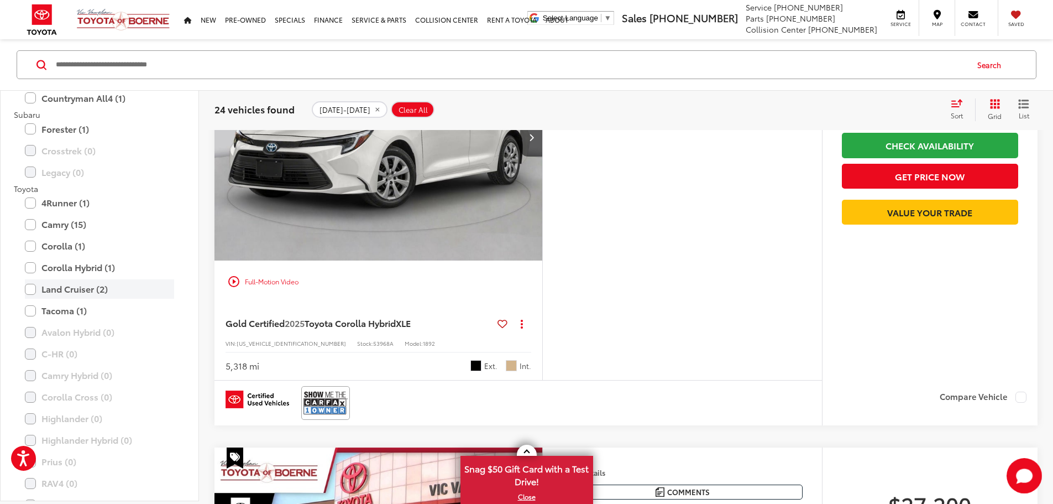
click at [34, 288] on label "Land Cruiser (2)" at bounding box center [99, 288] width 149 height 19
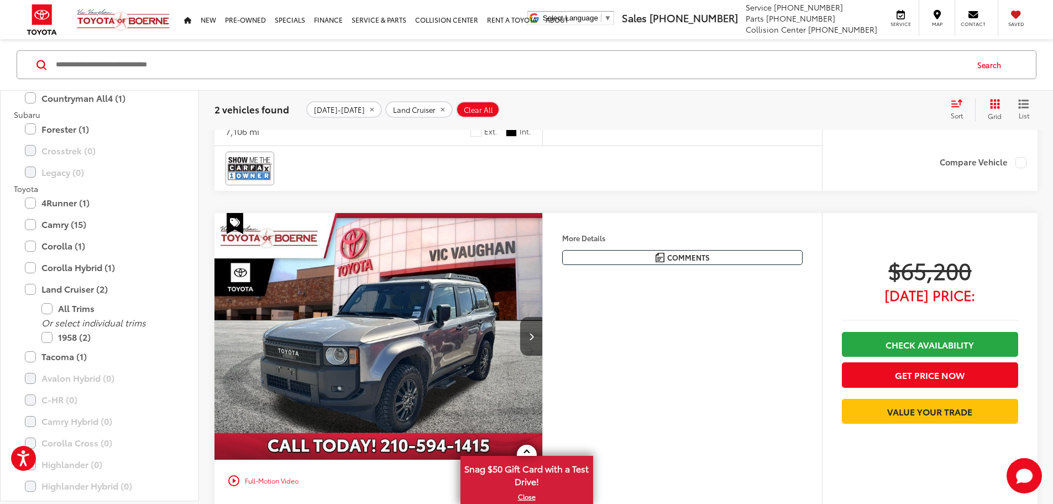
scroll to position [567, 0]
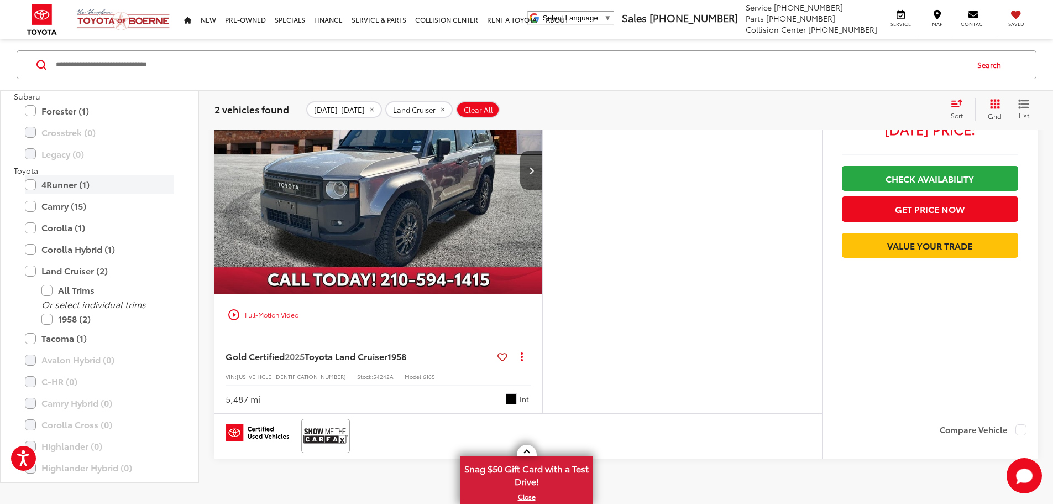
click at [29, 195] on label "4Runner (1)" at bounding box center [99, 184] width 149 height 19
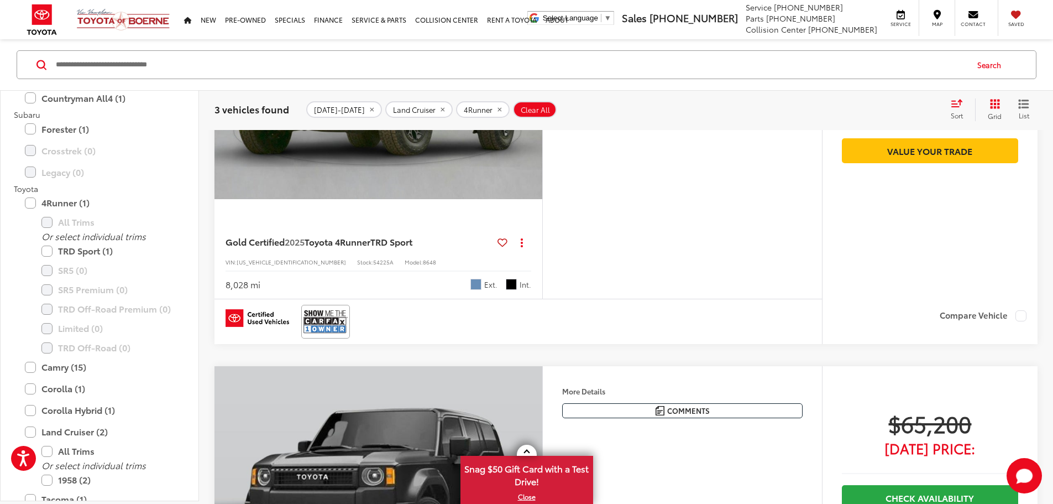
scroll to position [276, 0]
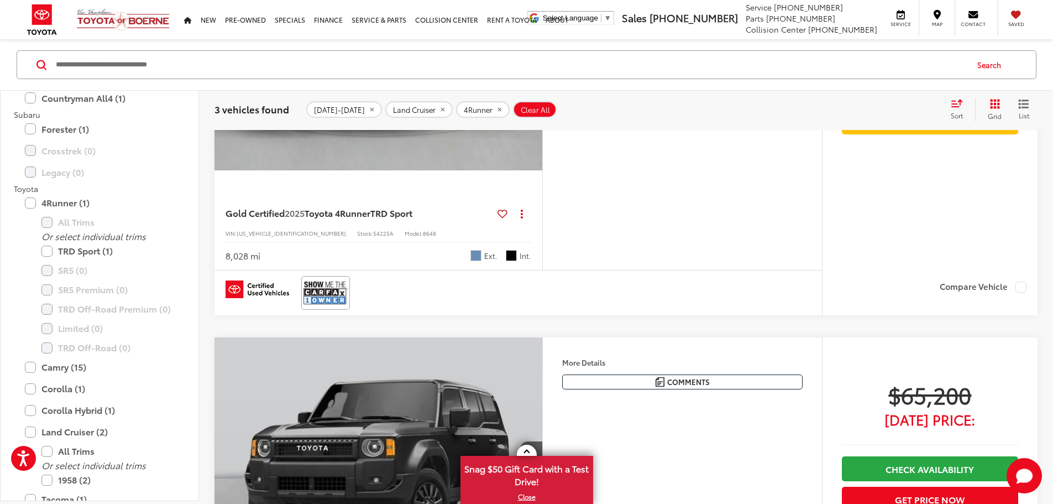
click at [482, 261] on span "Heritage Blue" at bounding box center [476, 255] width 11 height 11
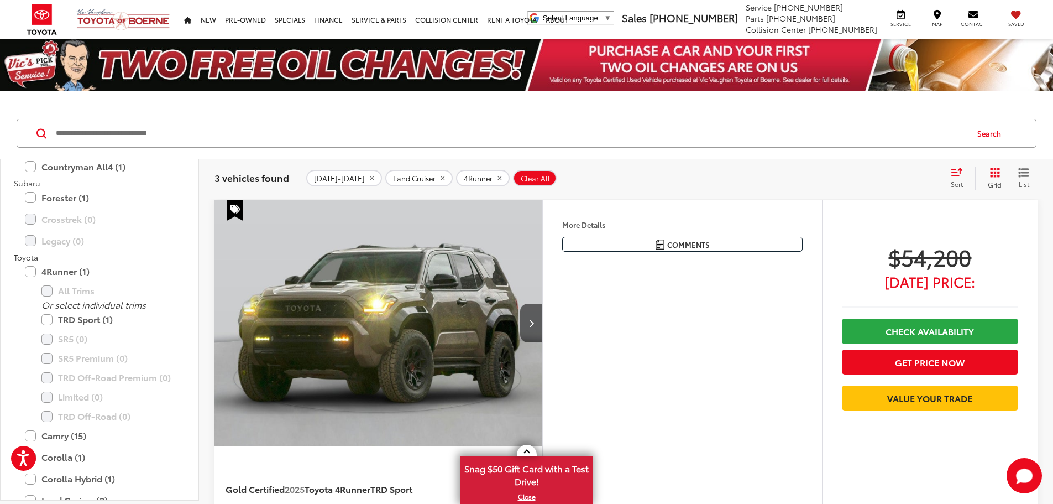
scroll to position [0, 0]
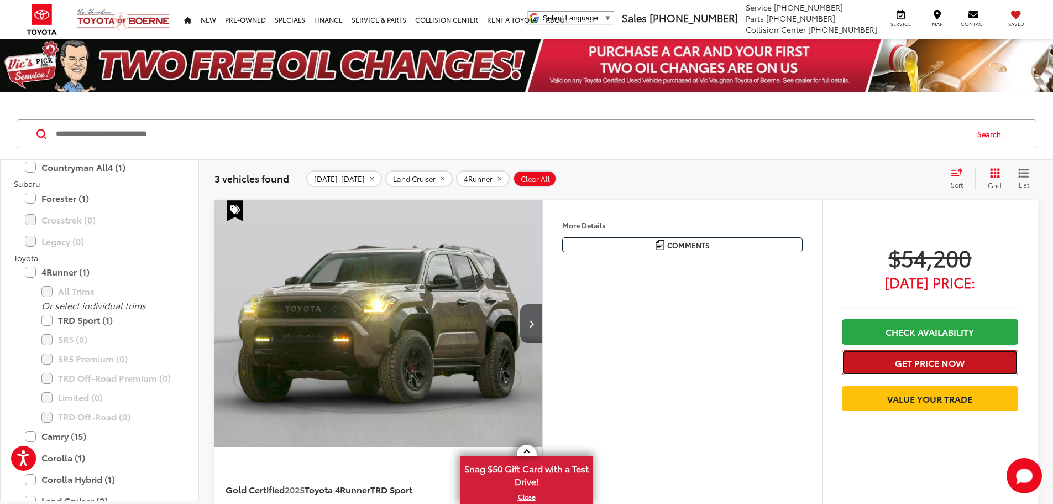
click at [966, 362] on button "Get Price Now" at bounding box center [930, 362] width 176 height 25
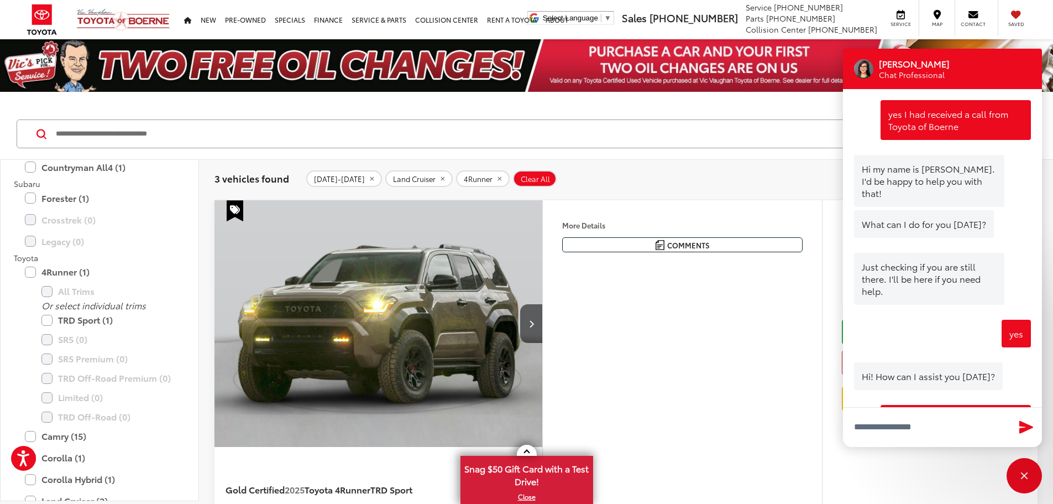
scroll to position [693, 0]
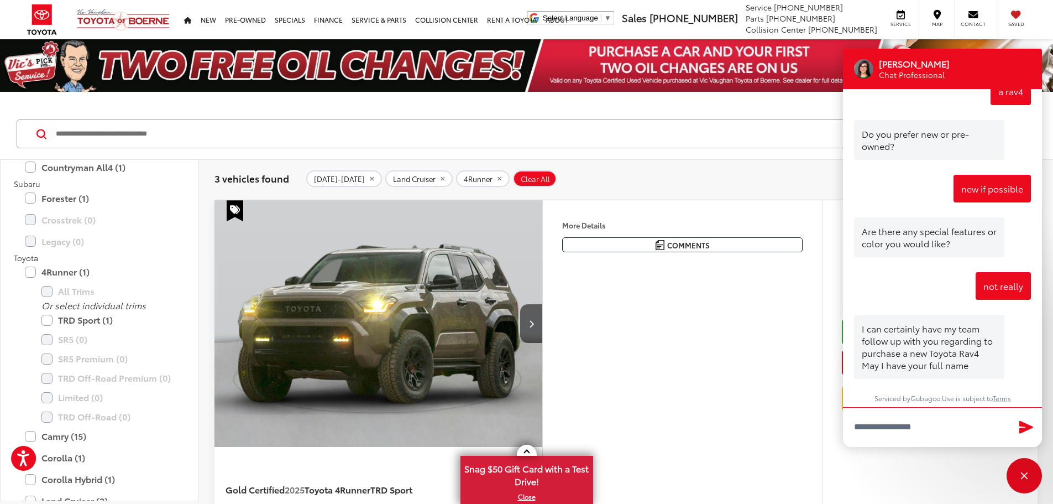
click at [439, 177] on icon "remove Land%20Cruiser" at bounding box center [442, 178] width 7 height 7
click at [0, 0] on button "More..." at bounding box center [0, 0] width 0 height 0
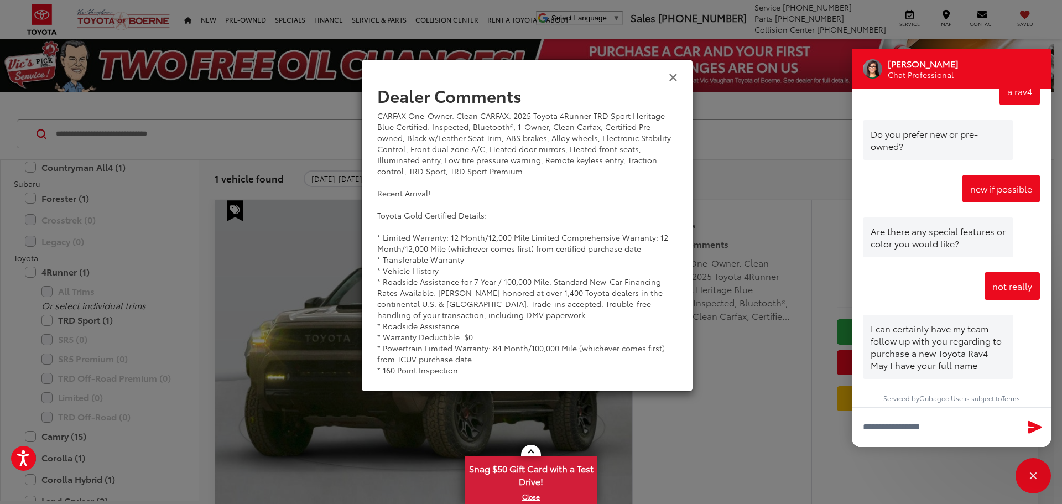
click at [673, 72] on icon "Close" at bounding box center [673, 77] width 9 height 12
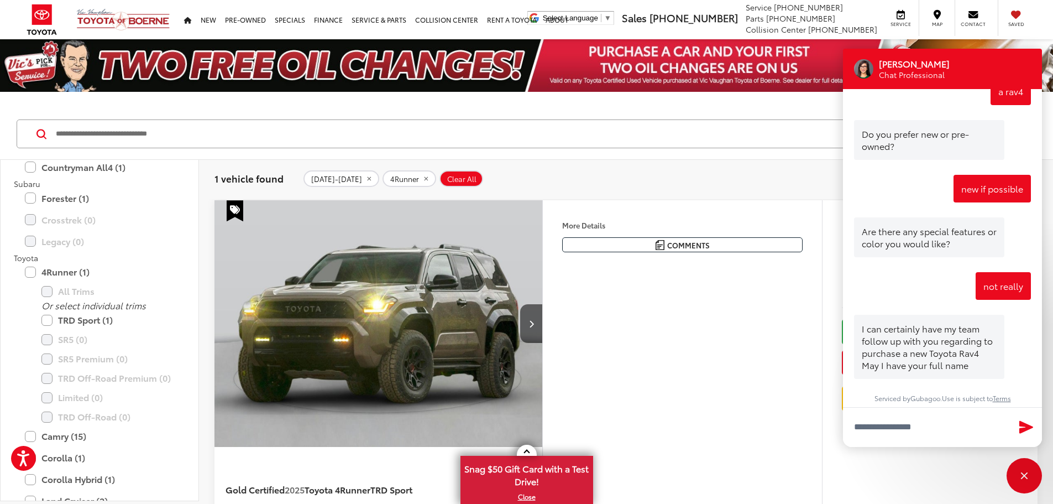
click at [774, 100] on p at bounding box center [526, 97] width 1053 height 11
click at [725, 388] on div "More Details Comments Dealer Comments CARFAX One-Owner. Clean CARFAX. 2025 Toyo…" at bounding box center [682, 373] width 280 height 346
click at [1029, 473] on div "Close" at bounding box center [1024, 475] width 35 height 35
